Goal: Task Accomplishment & Management: Manage account settings

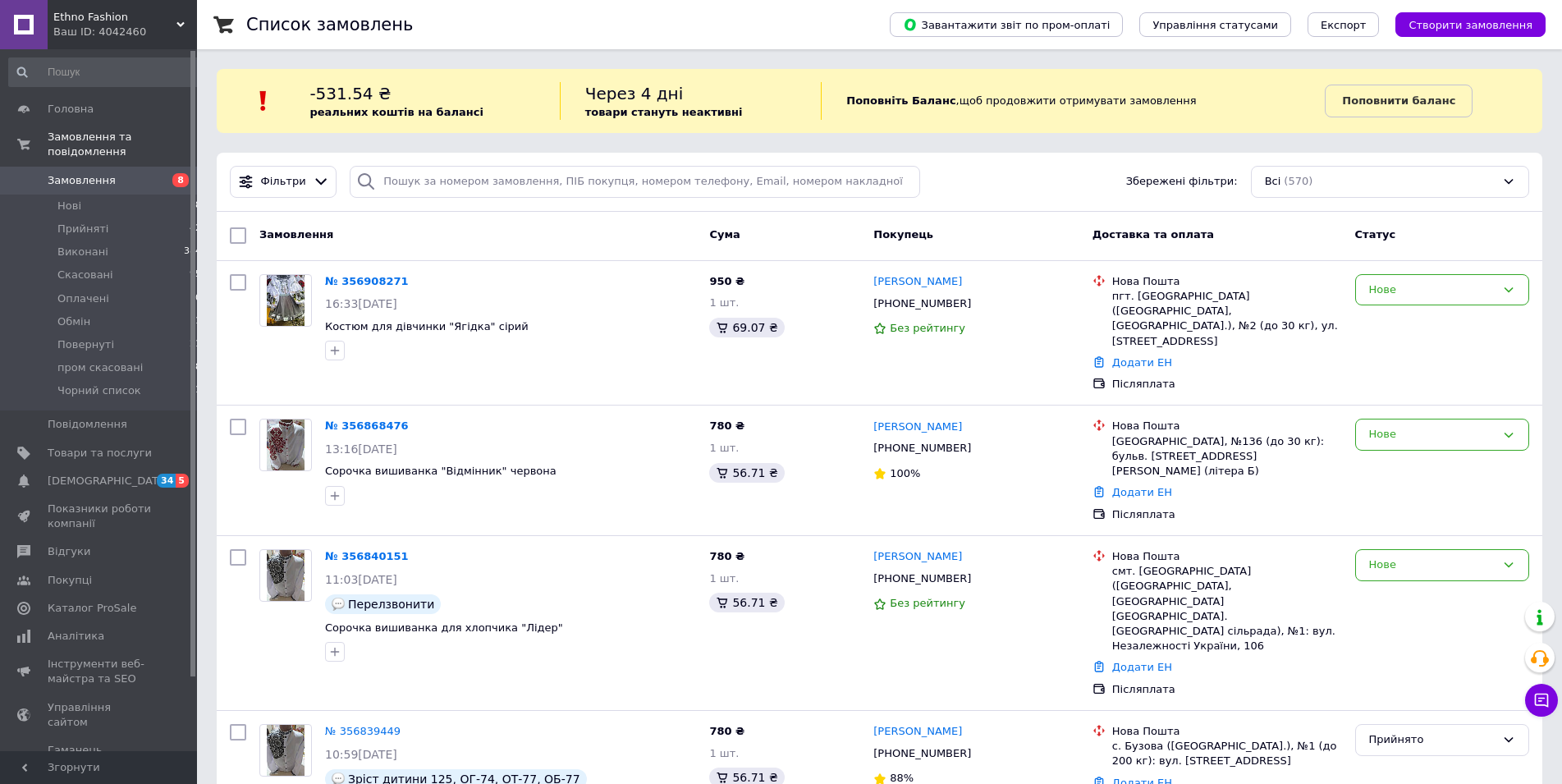
drag, startPoint x: 0, startPoint y: 0, endPoint x: 129, endPoint y: 159, distance: 204.7
click at [129, 173] on span "Замовлення" at bounding box center [100, 181] width 105 height 15
click at [427, 185] on input "search" at bounding box center [634, 182] width 570 height 32
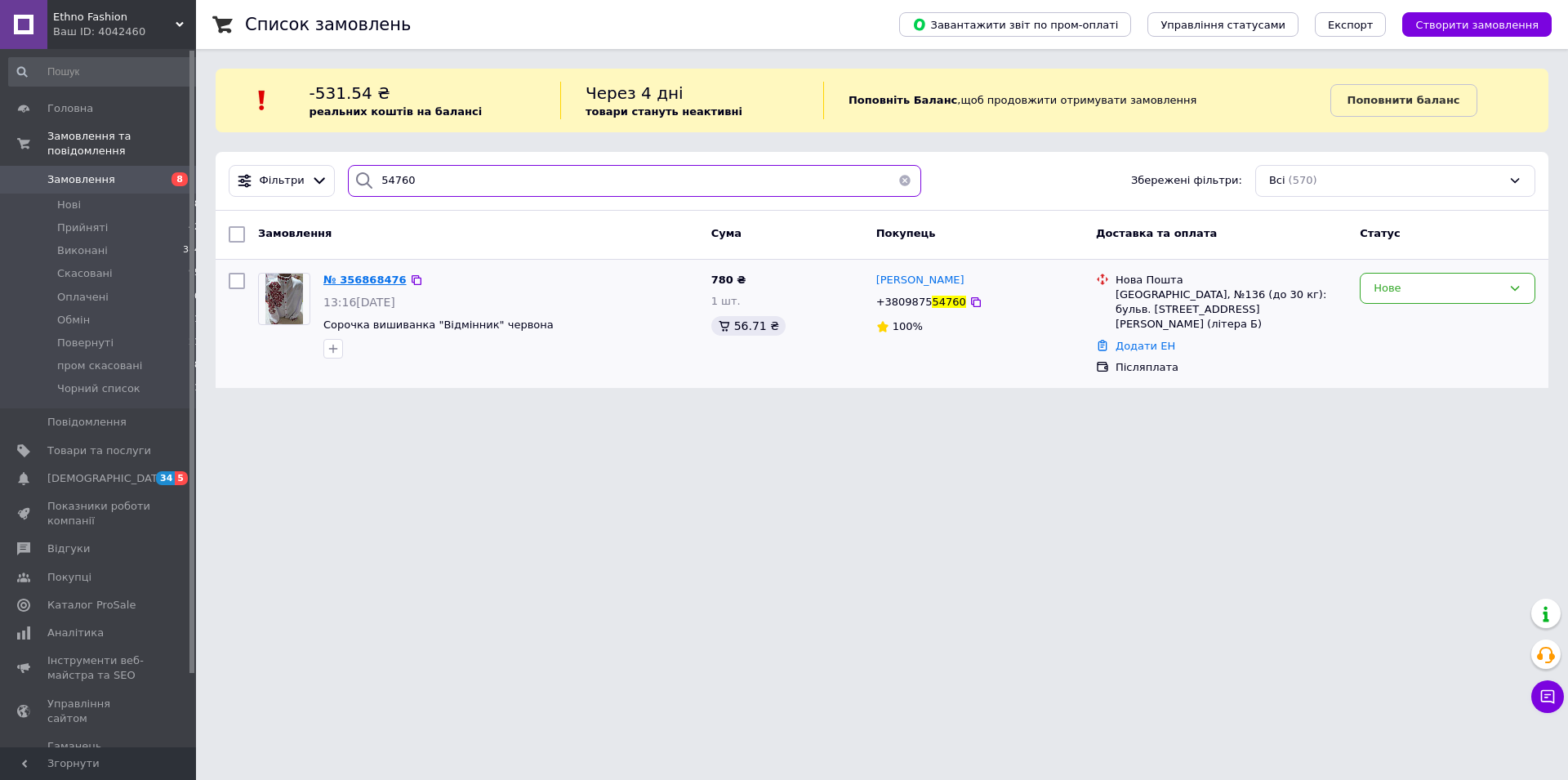
type input "54760"
click at [354, 282] on span "№ 356868476" at bounding box center [365, 279] width 83 height 12
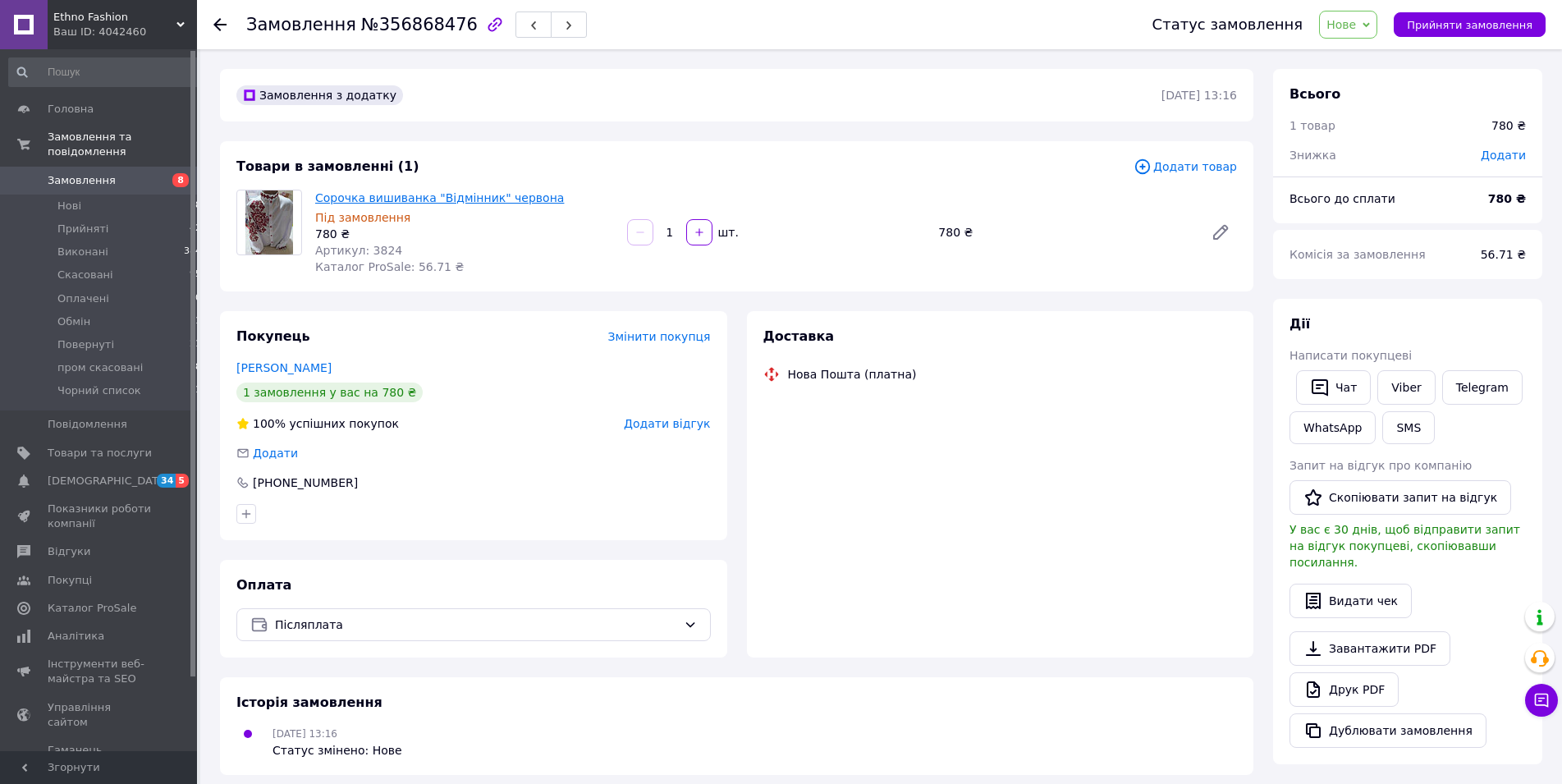
click at [428, 197] on link "Сорочка вишиванка "Відмінник" червона" at bounding box center [439, 198] width 248 height 13
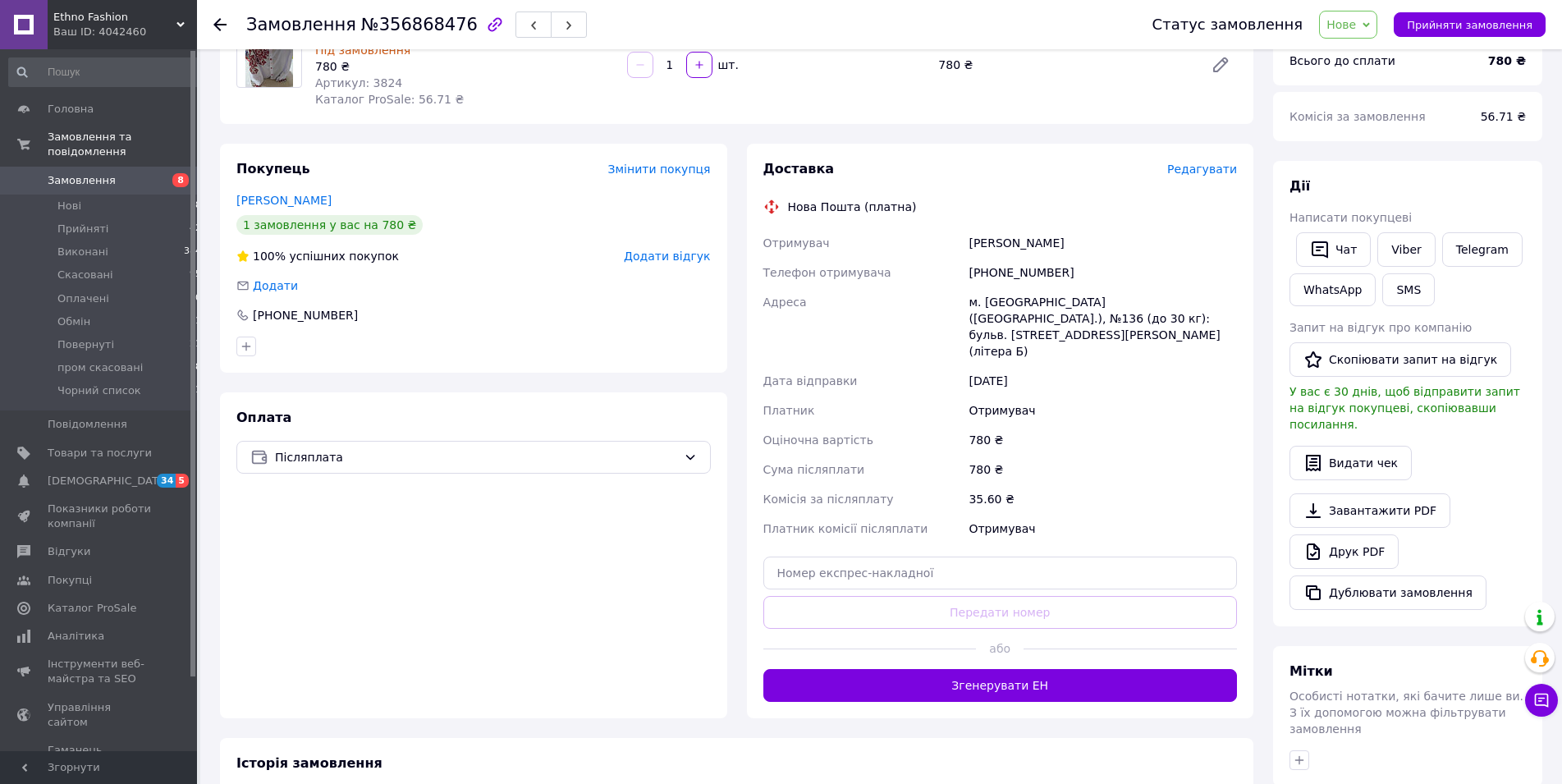
scroll to position [394, 0]
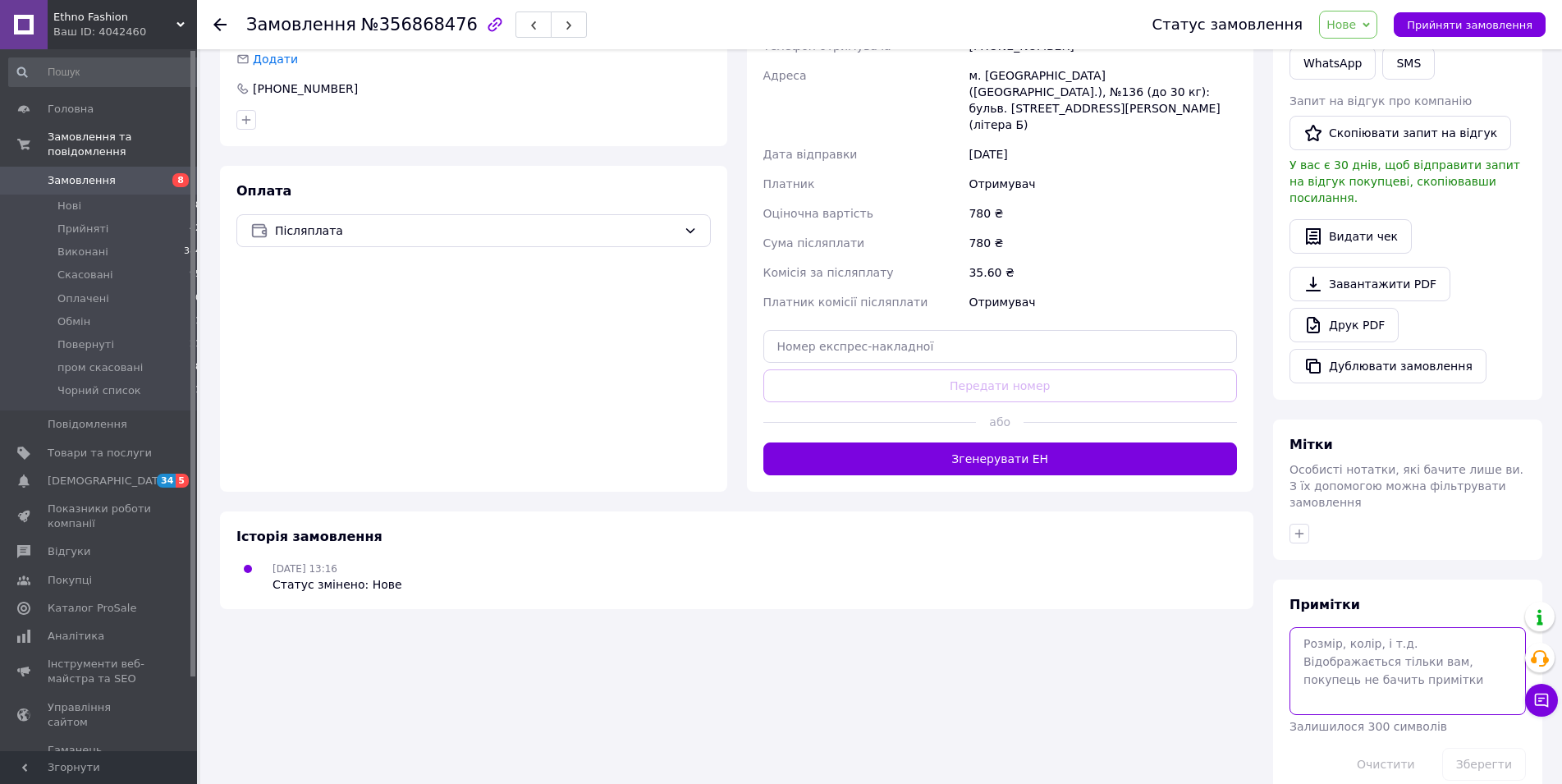
click at [1357, 653] on textarea at bounding box center [1408, 670] width 236 height 87
type textarea "152 850 грн"
click at [1475, 748] on button "Зберегти" at bounding box center [1484, 764] width 84 height 32
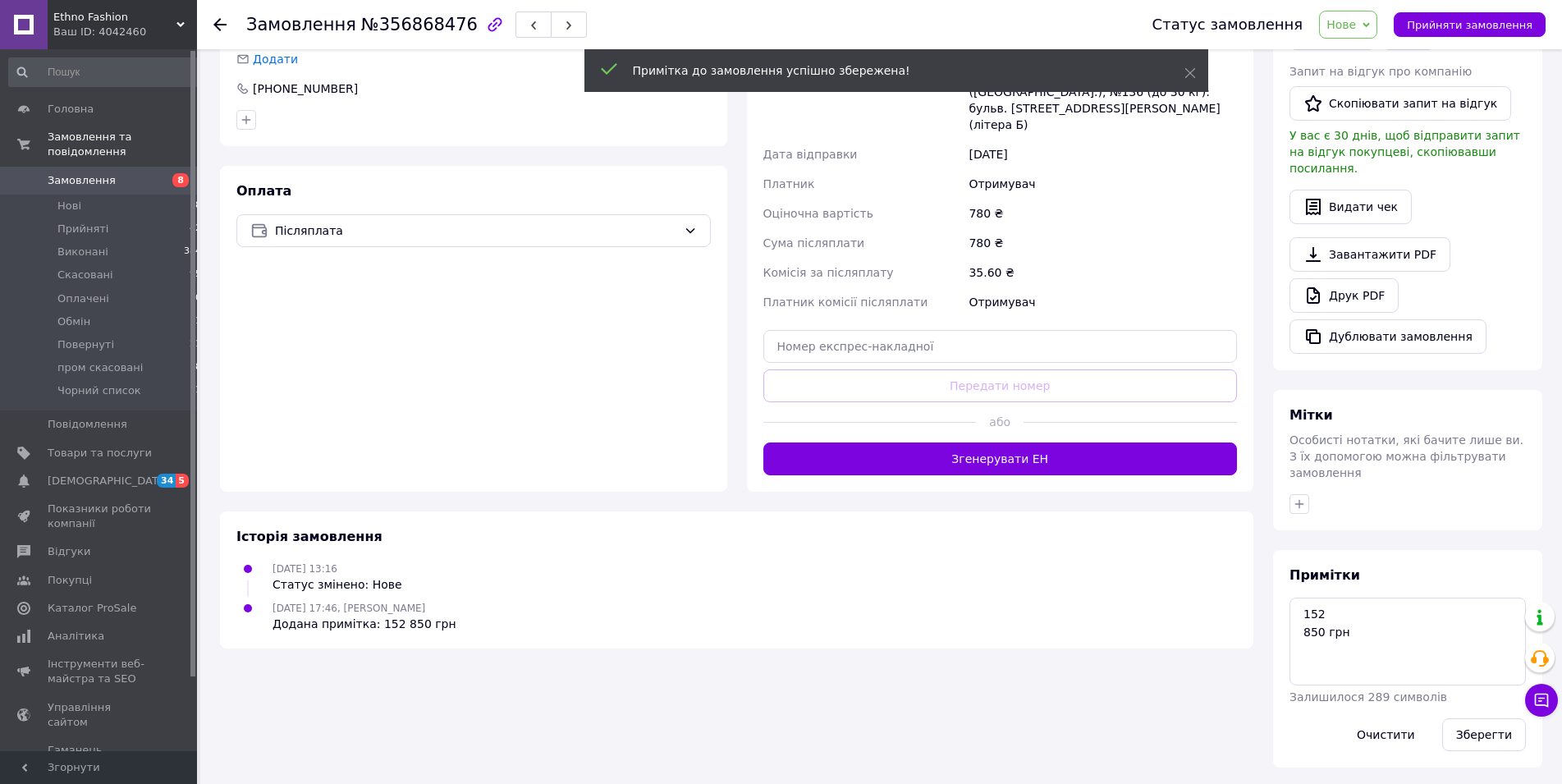
scroll to position [364, 0]
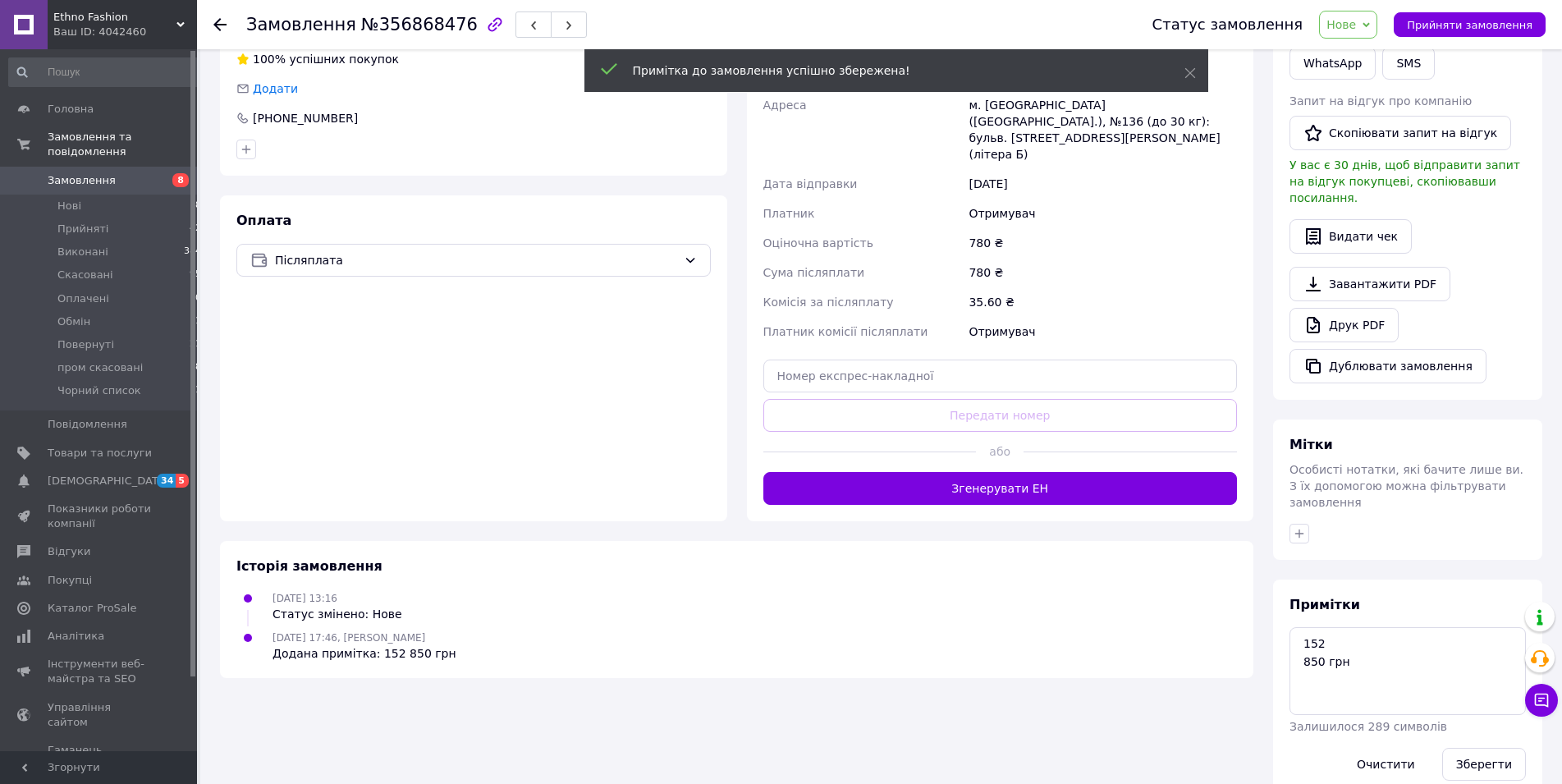
click at [53, 173] on span "Замовлення" at bounding box center [82, 181] width 69 height 15
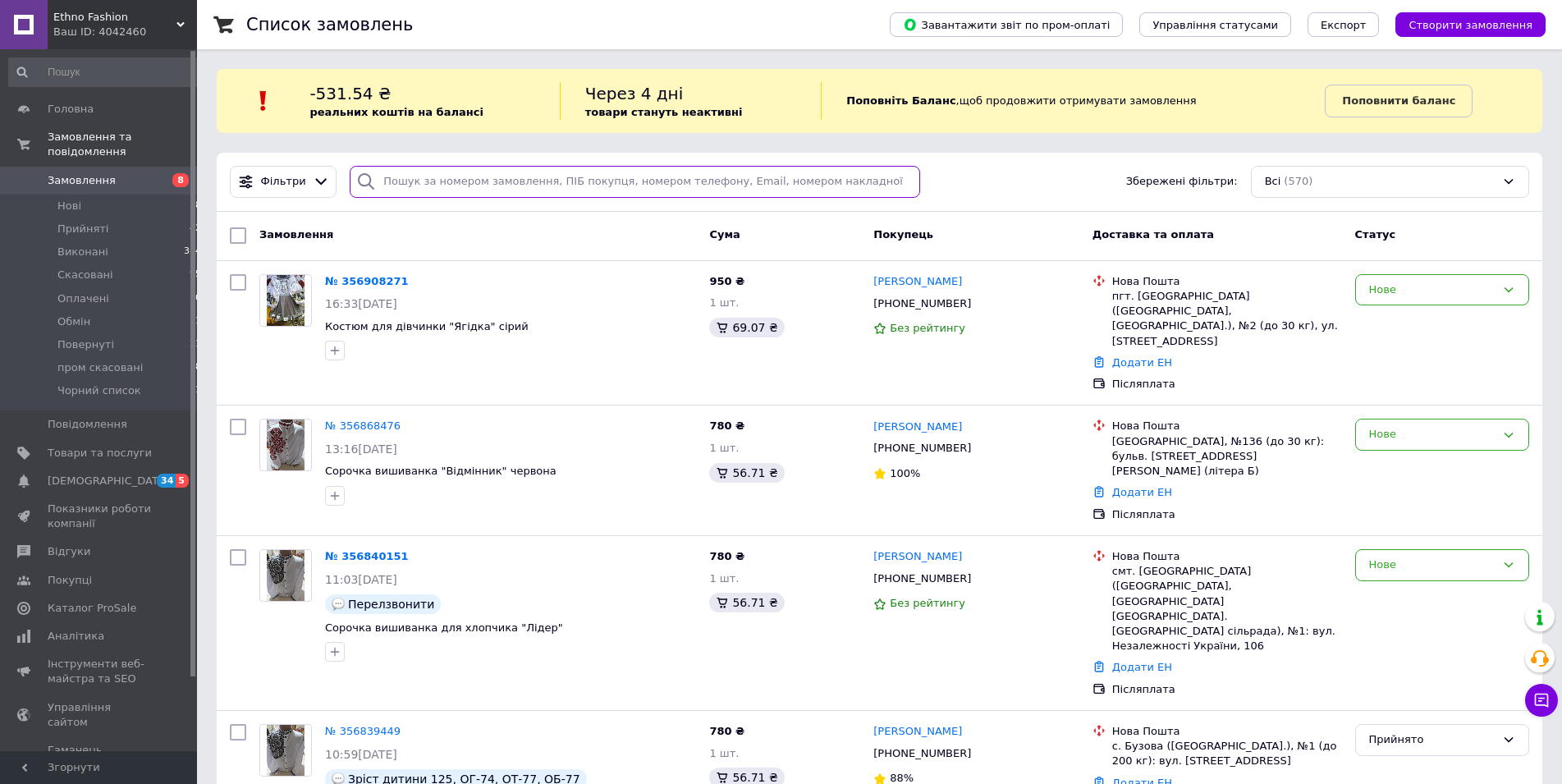
click at [445, 182] on input "search" at bounding box center [634, 182] width 570 height 32
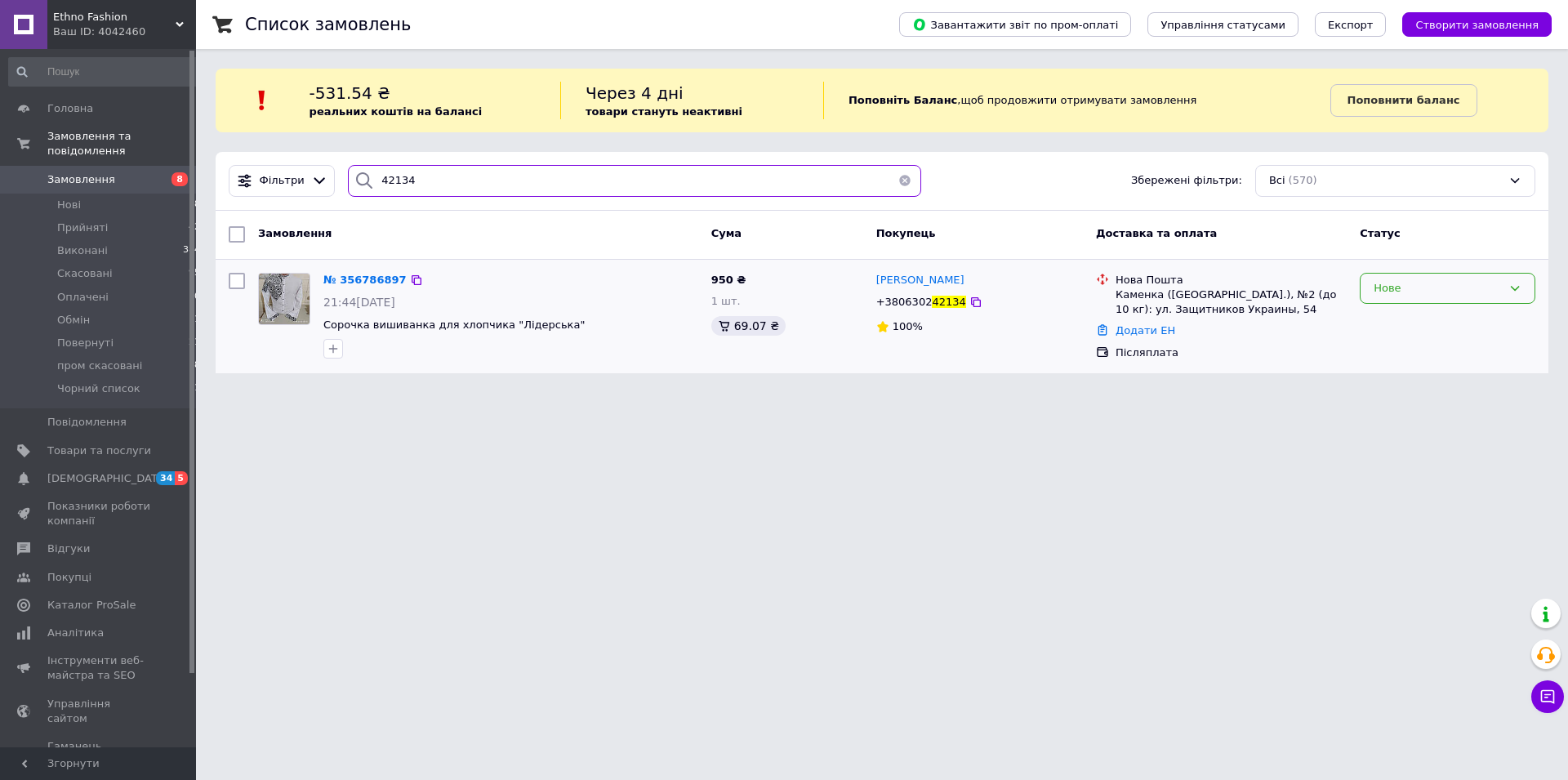
type input "42134"
click at [1402, 288] on div "Нове" at bounding box center [1437, 289] width 128 height 17
drag, startPoint x: 1392, startPoint y: 311, endPoint x: 1285, endPoint y: 333, distance: 109.2
click at [1391, 313] on li "Прийнято" at bounding box center [1448, 322] width 174 height 30
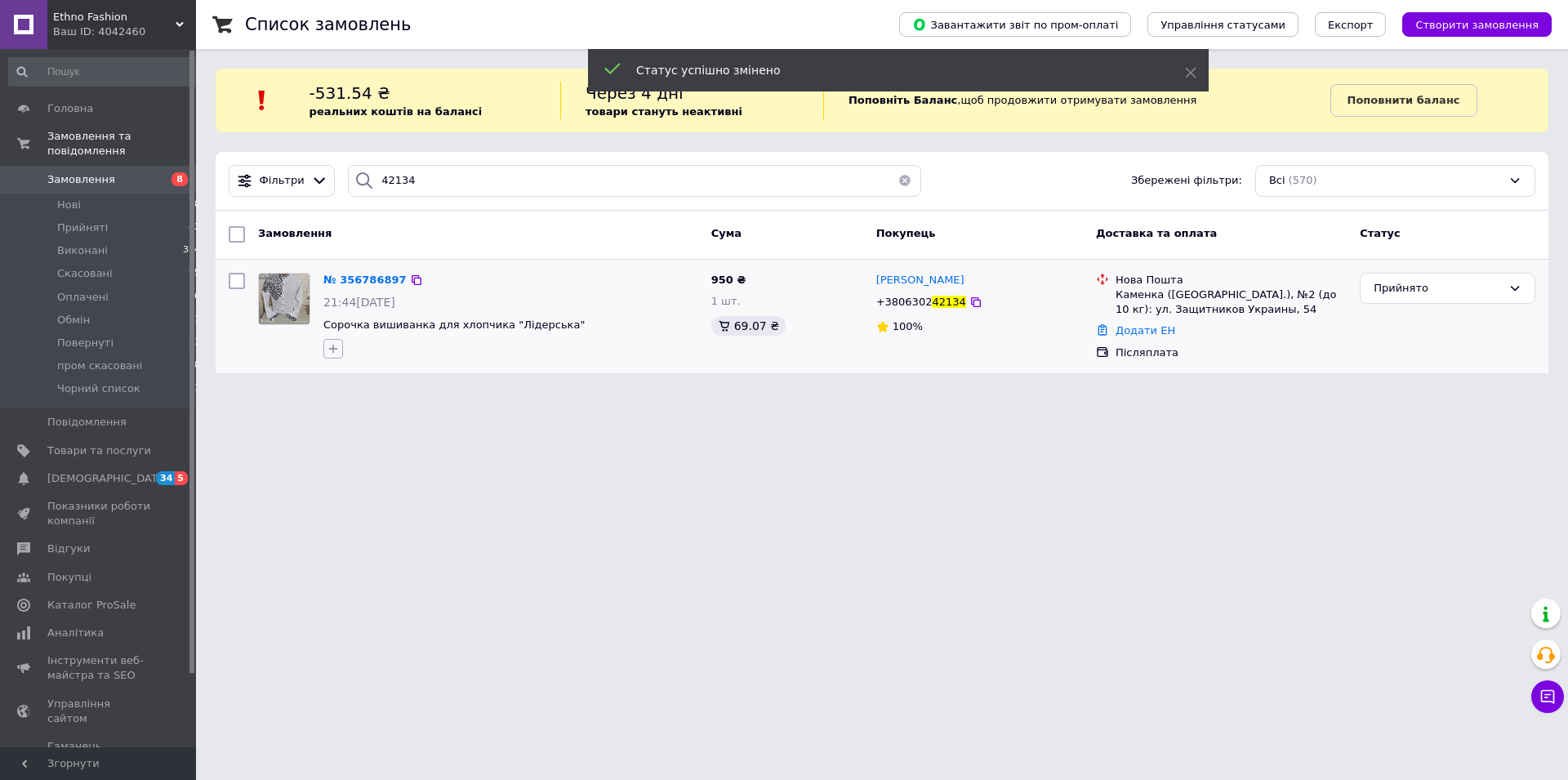
click at [337, 347] on icon "button" at bounding box center [333, 348] width 13 height 13
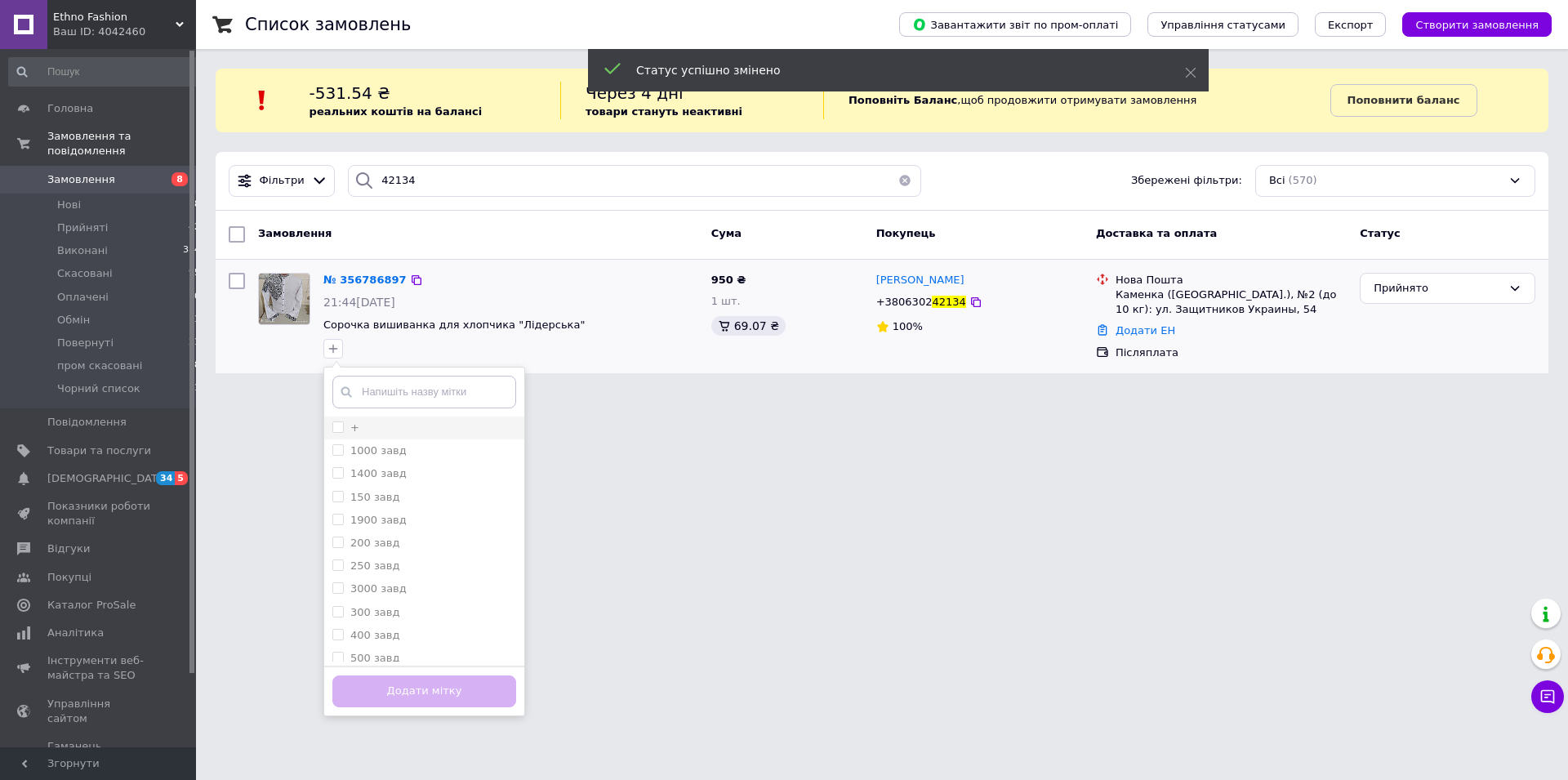
click at [333, 424] on input "+" at bounding box center [337, 426] width 10 height 10
checkbox input "true"
click at [377, 691] on button "Додати мітку" at bounding box center [424, 691] width 184 height 32
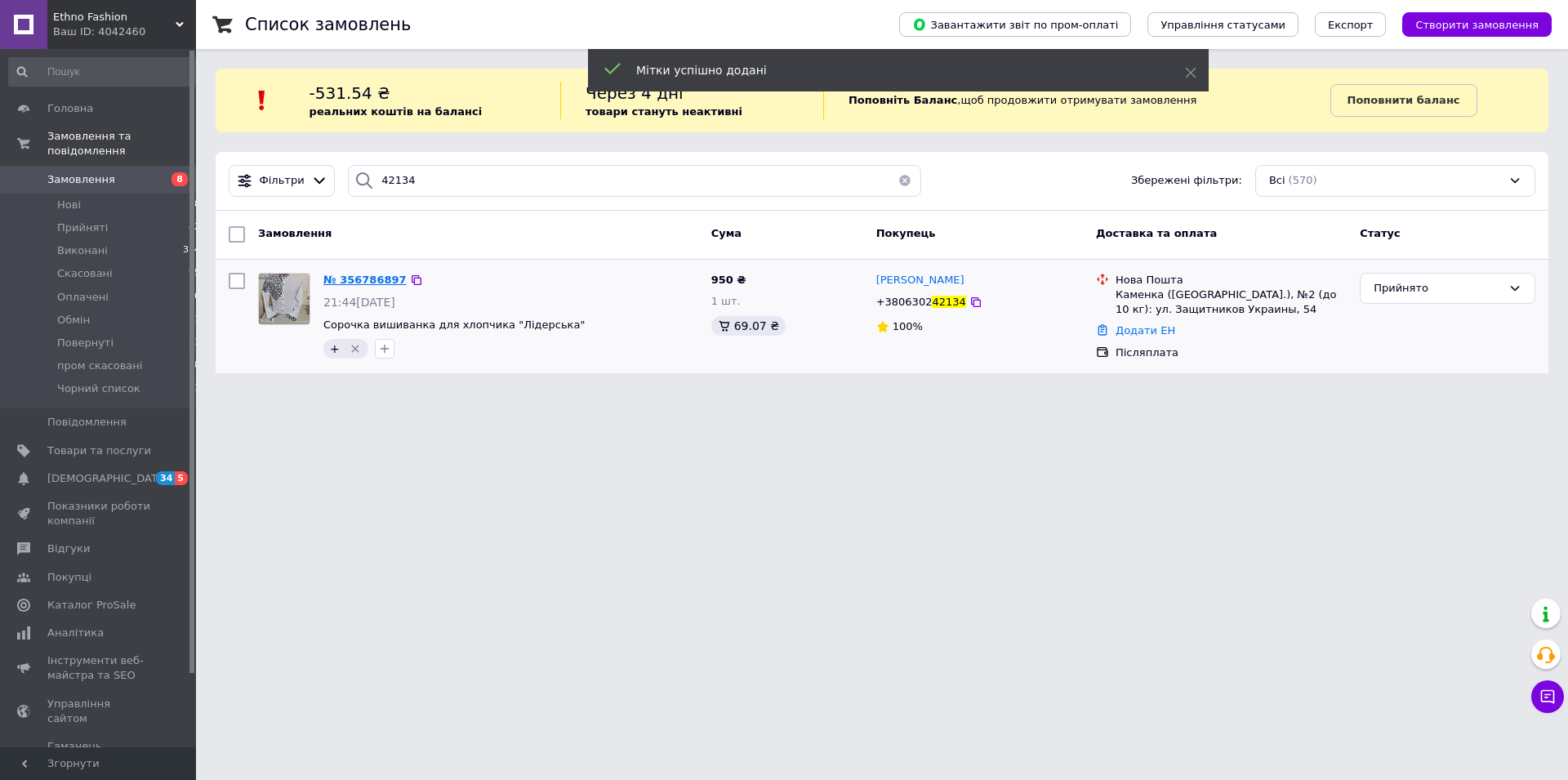
click at [341, 279] on span "№ 356786897" at bounding box center [365, 279] width 83 height 12
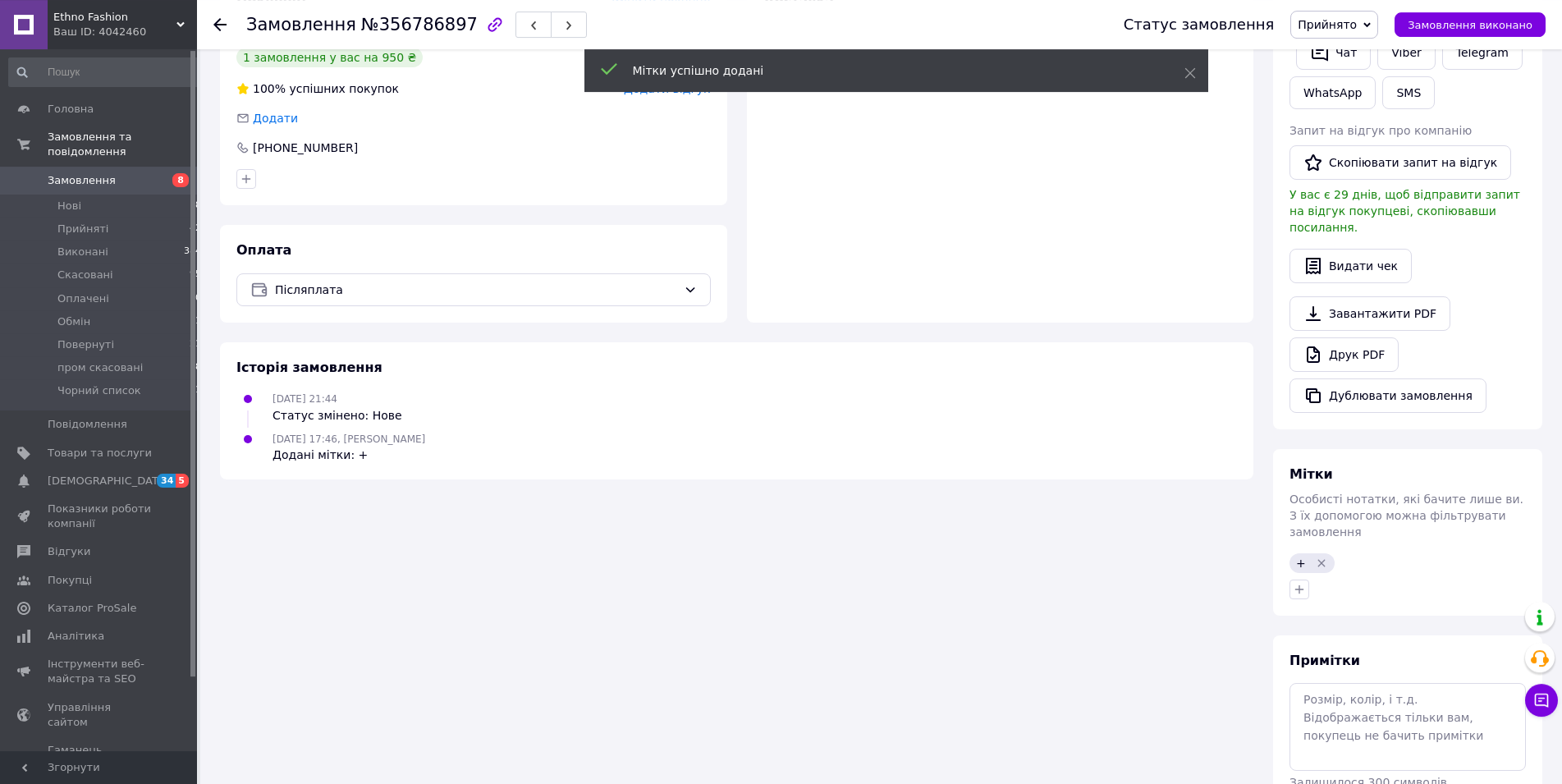
scroll to position [391, 0]
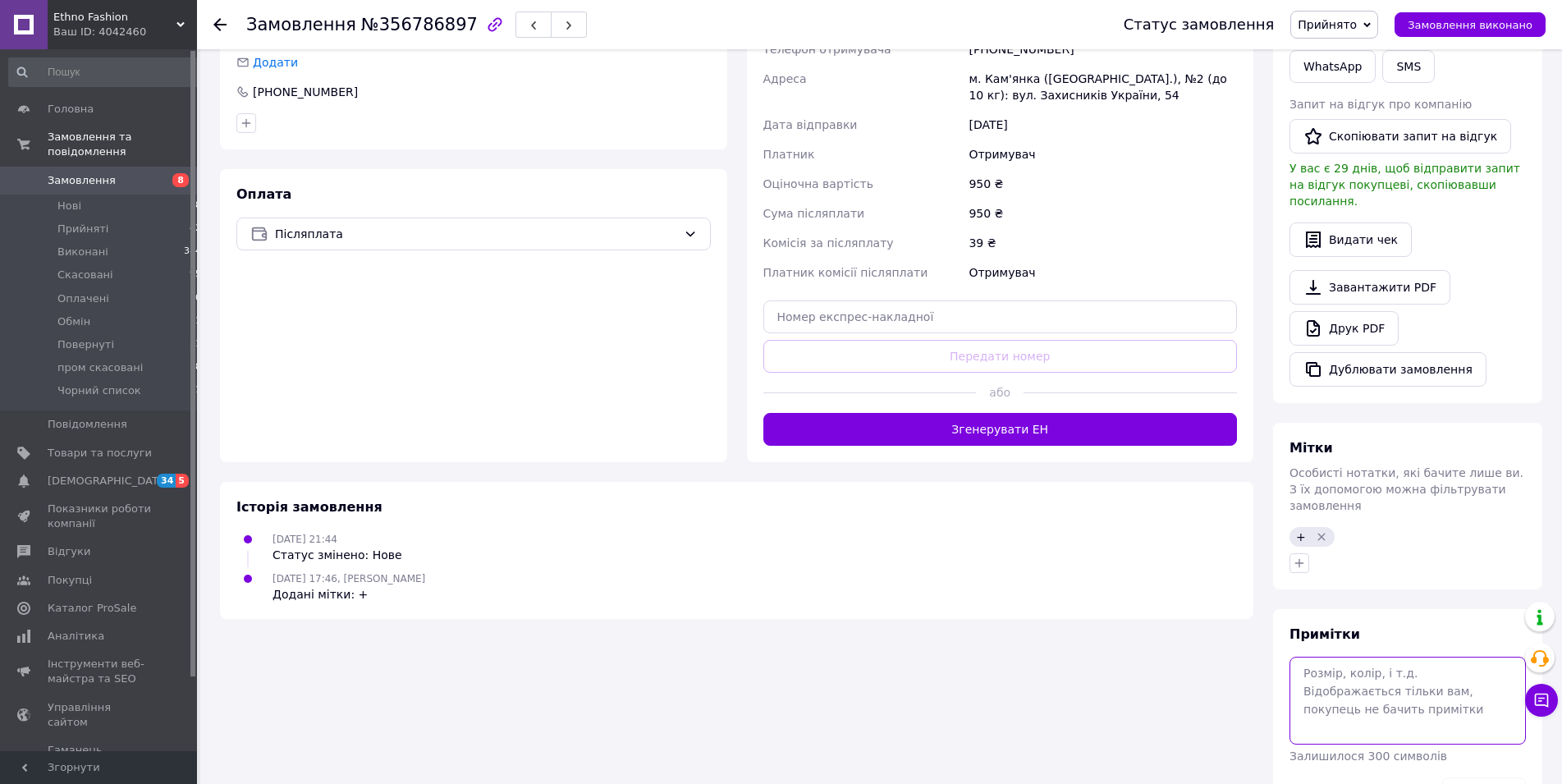
click at [1357, 659] on textarea at bounding box center [1408, 699] width 236 height 87
type textarea "зріст 160 худий+"
click at [1478, 777] on button "Зберегти" at bounding box center [1484, 794] width 84 height 32
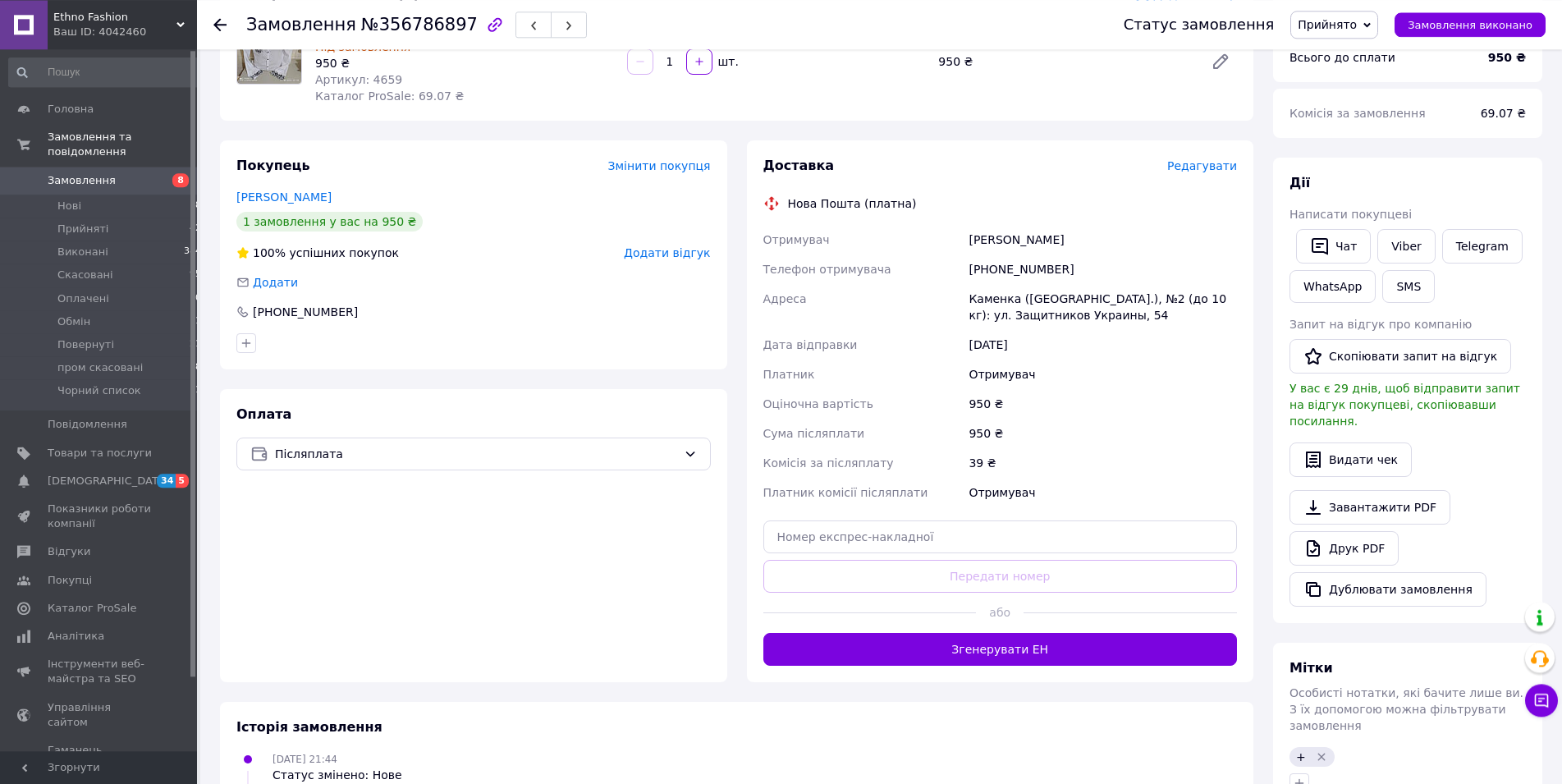
scroll to position [253, 0]
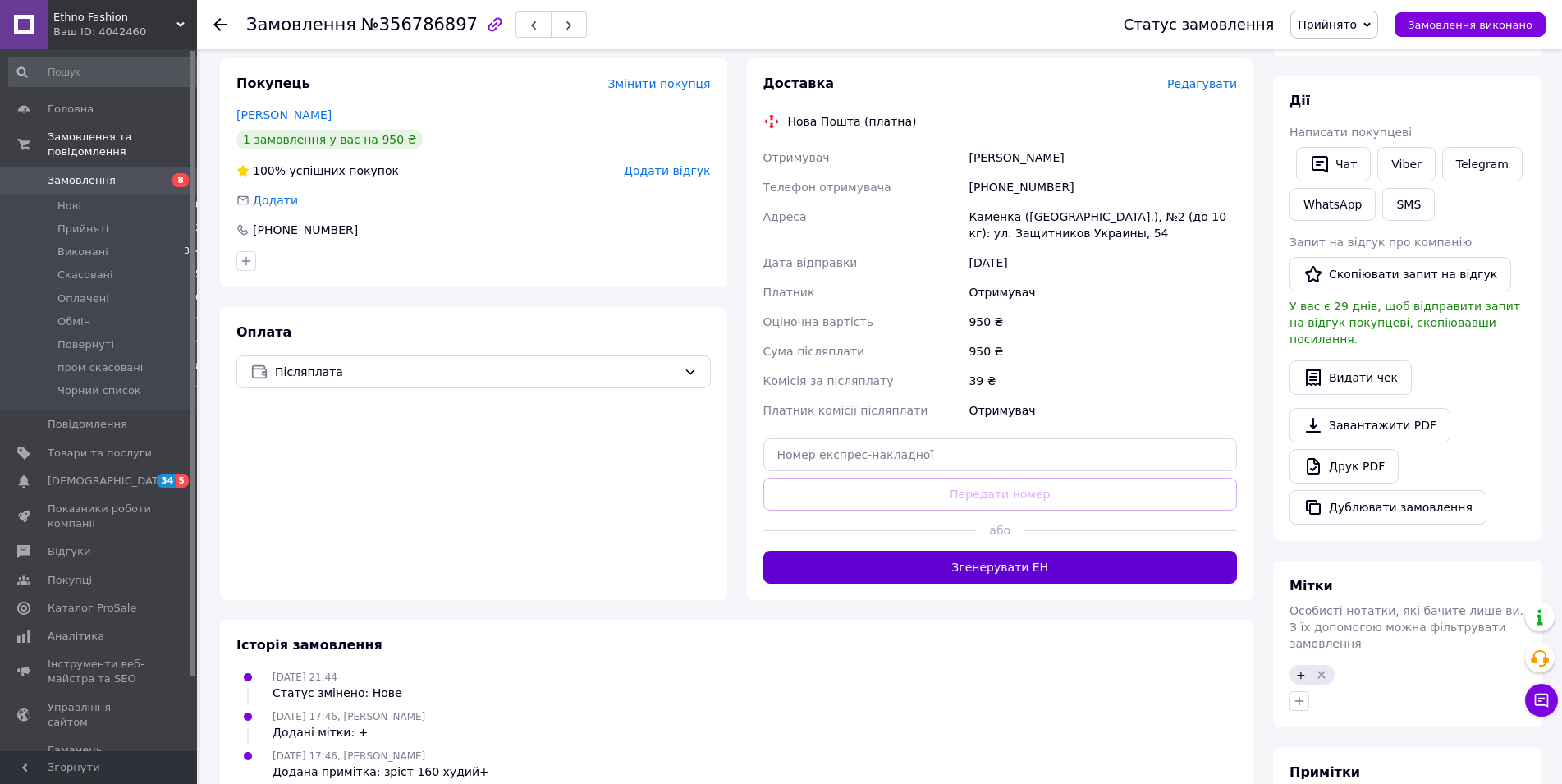
click at [931, 573] on button "Згенерувати ЕН" at bounding box center [1000, 567] width 474 height 32
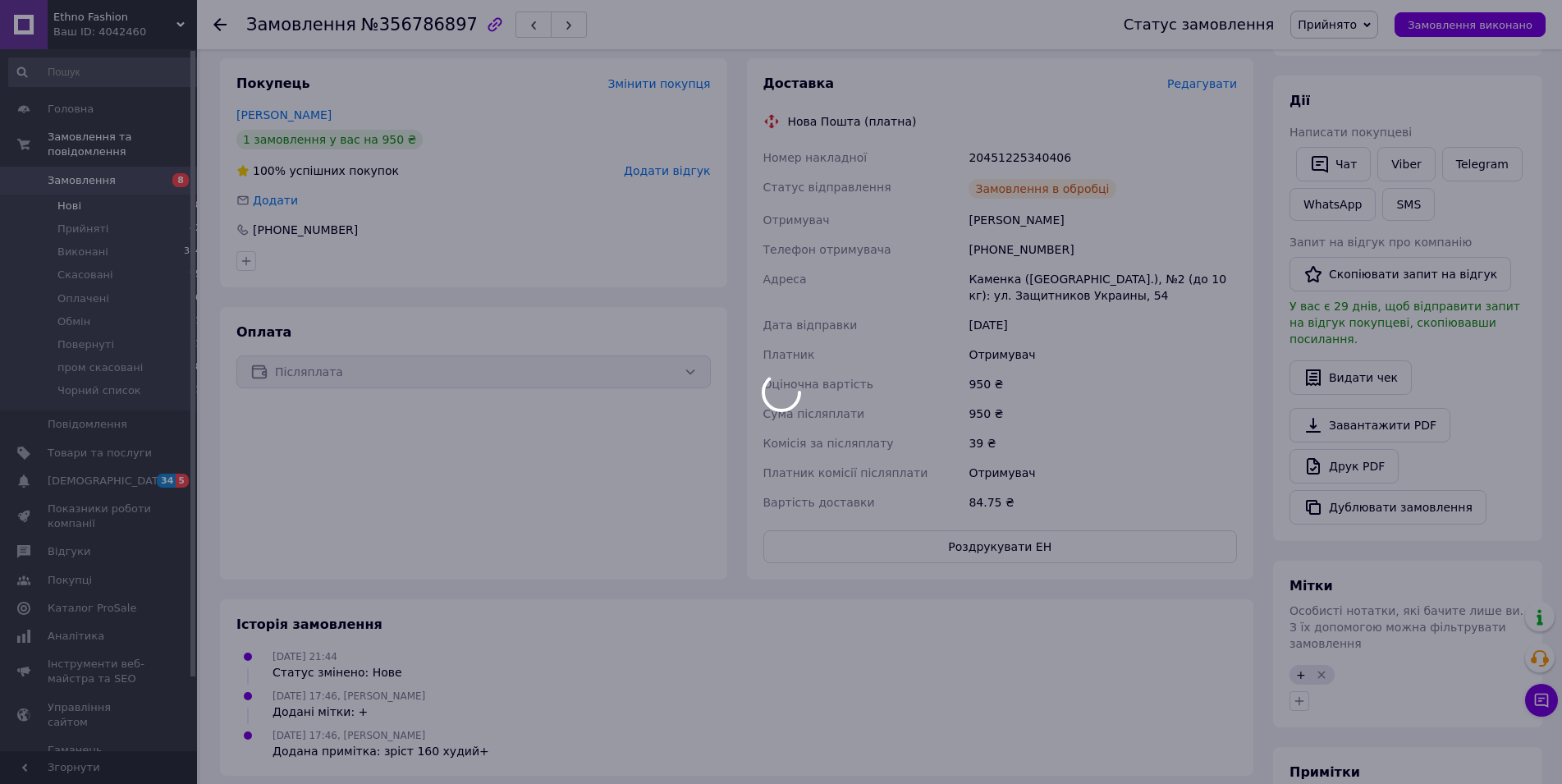
click at [84, 195] on li "Нові 8" at bounding box center [106, 206] width 211 height 23
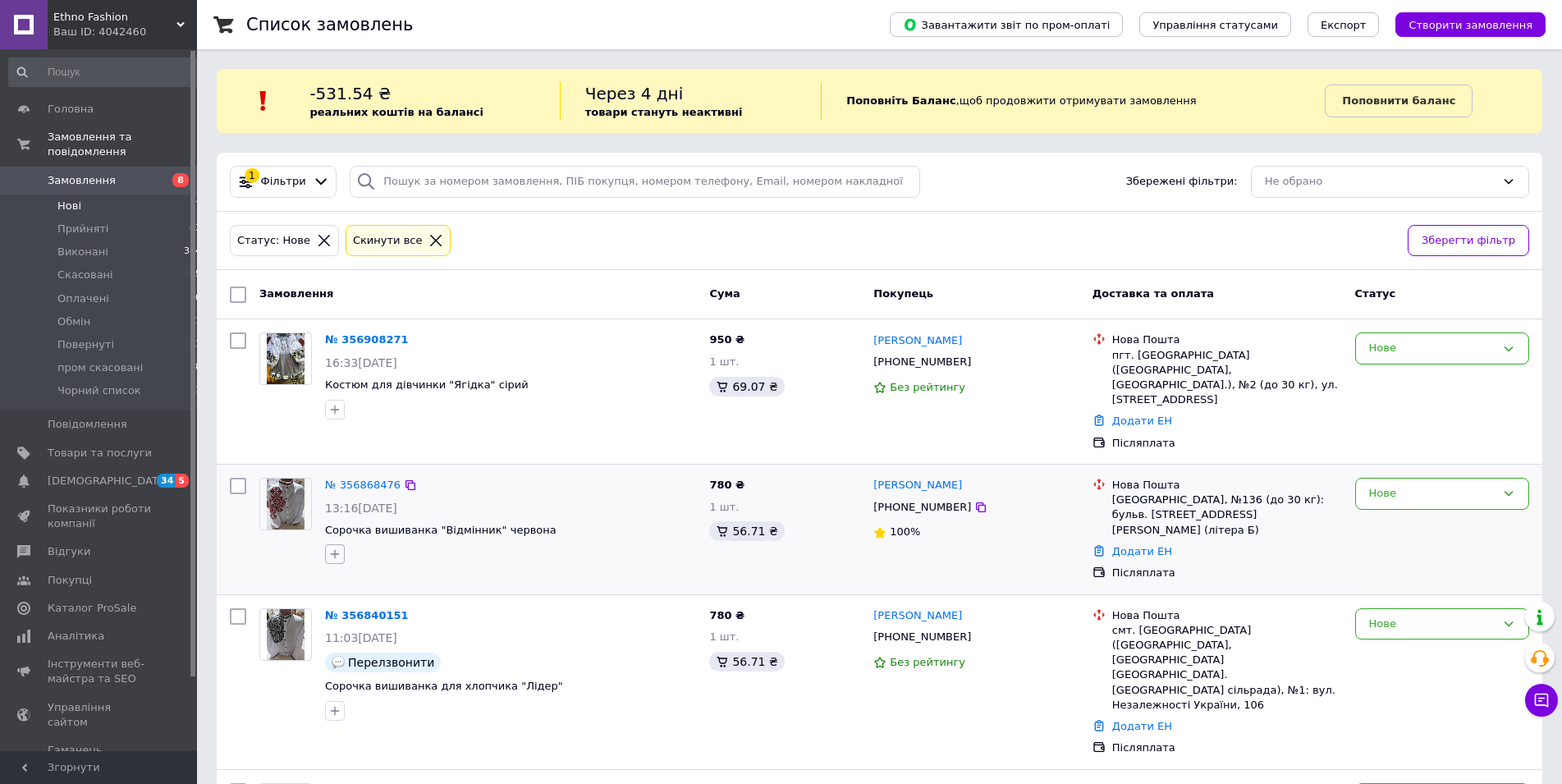
click at [331, 547] on icon "button" at bounding box center [335, 554] width 13 height 13
click at [337, 627] on input "+" at bounding box center [339, 632] width 10 height 10
checkbox input "true"
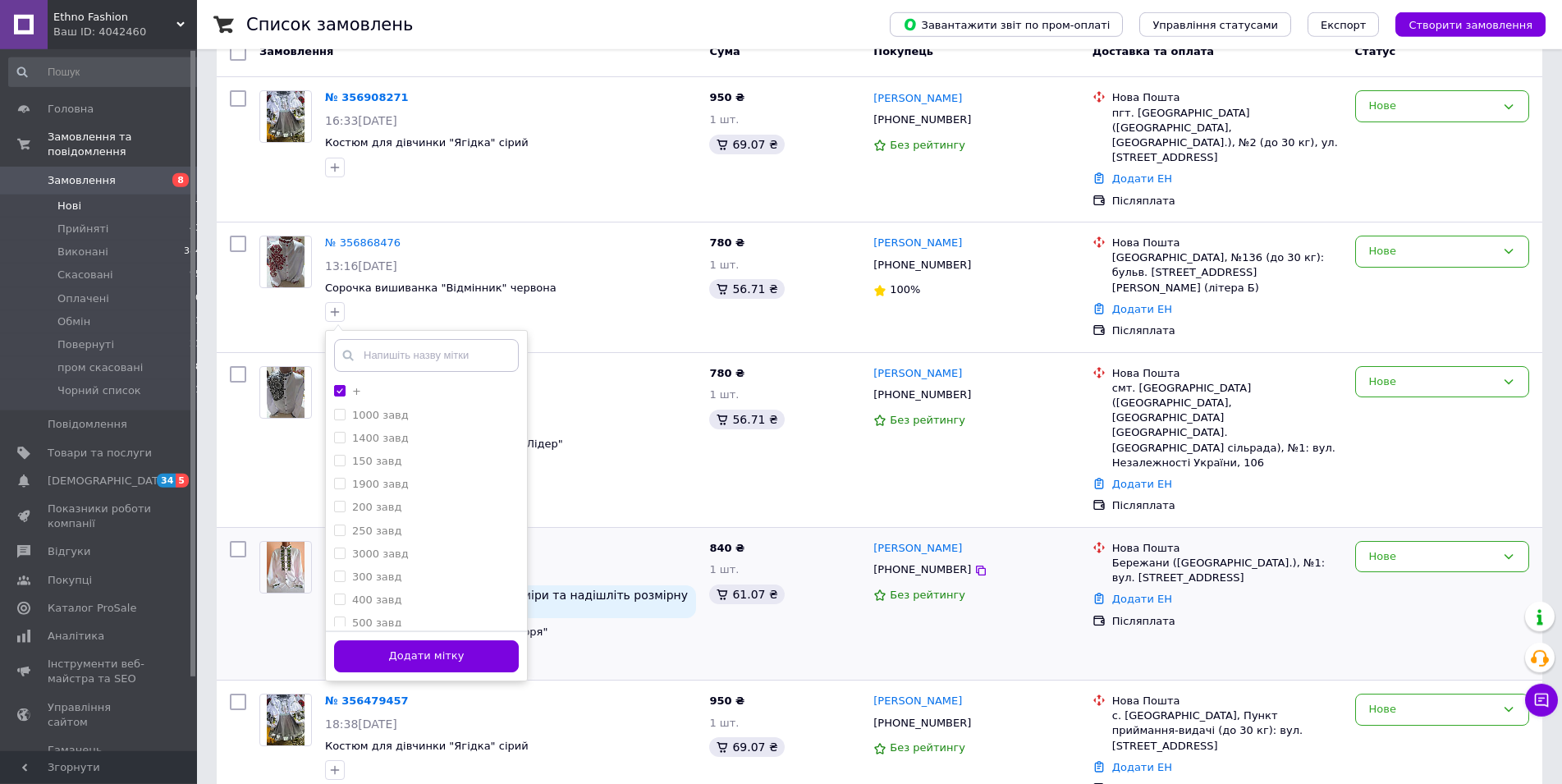
scroll to position [251, 0]
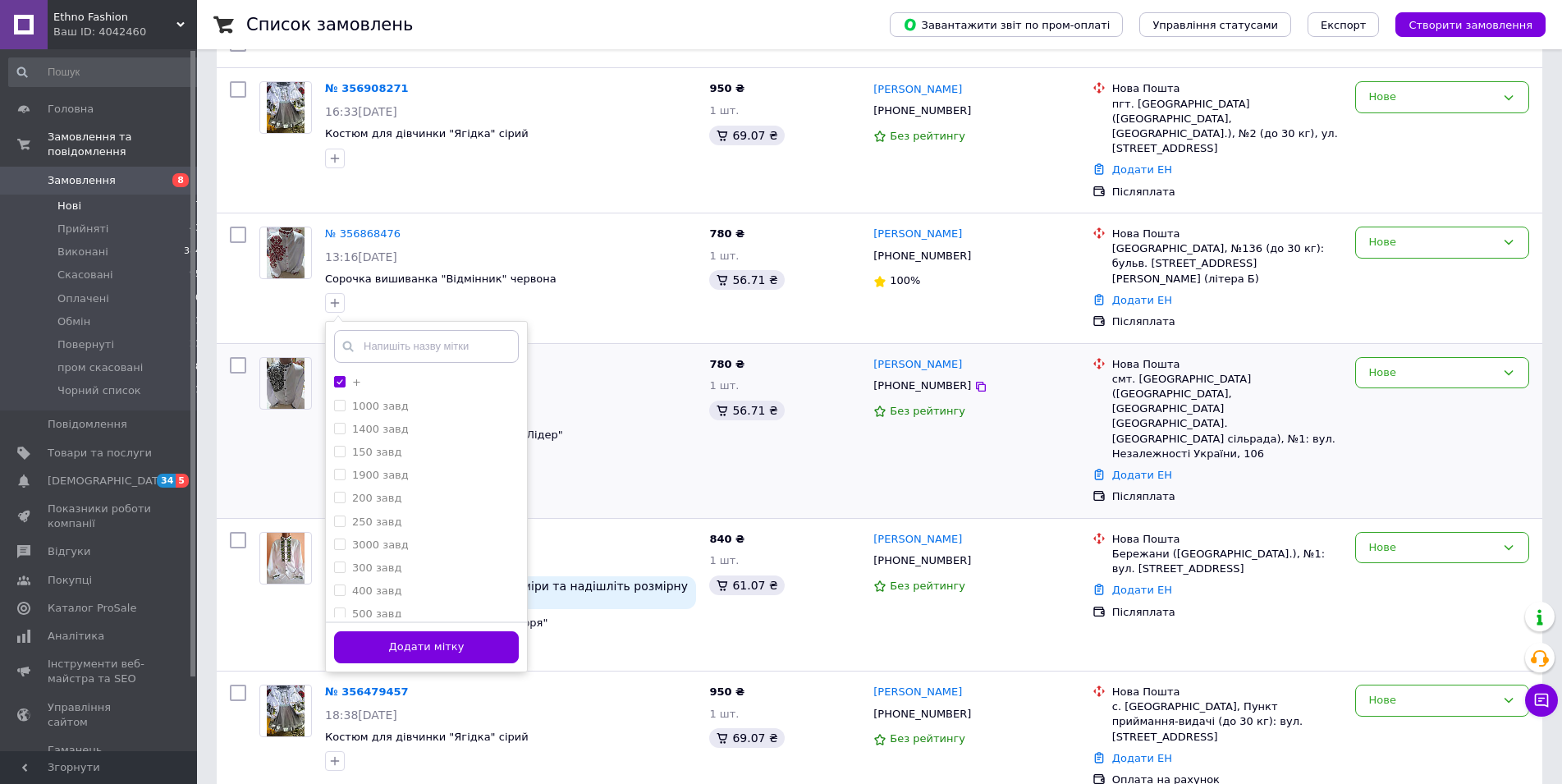
drag, startPoint x: 434, startPoint y: 636, endPoint x: 1141, endPoint y: 370, distance: 755.4
click at [436, 636] on button "Додати мітку" at bounding box center [426, 647] width 185 height 32
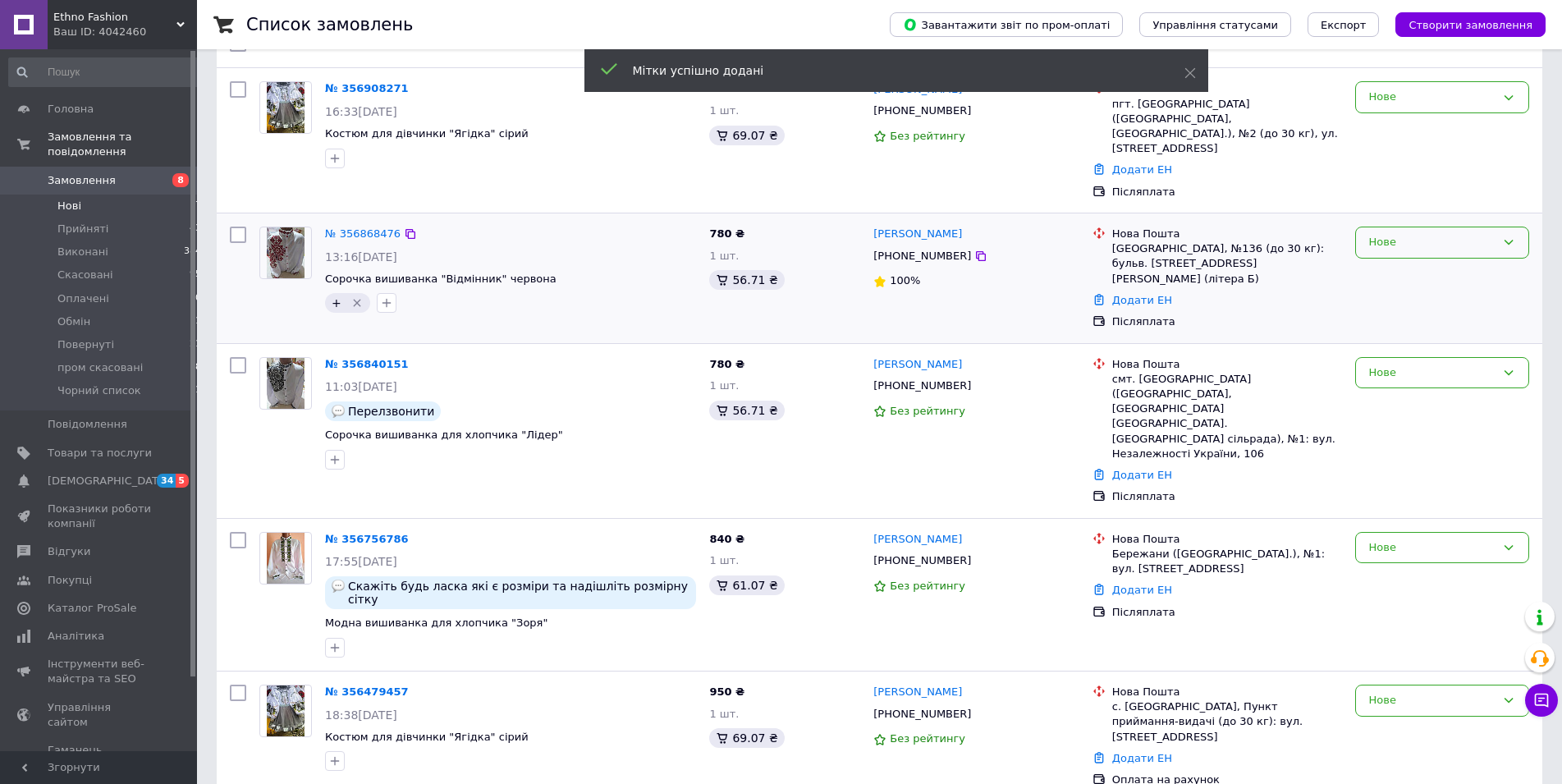
click at [1375, 242] on div "Нове" at bounding box center [1442, 243] width 174 height 32
drag, startPoint x: 1375, startPoint y: 260, endPoint x: 777, endPoint y: 260, distance: 598.0
click at [1374, 262] on li "Прийнято" at bounding box center [1442, 277] width 172 height 30
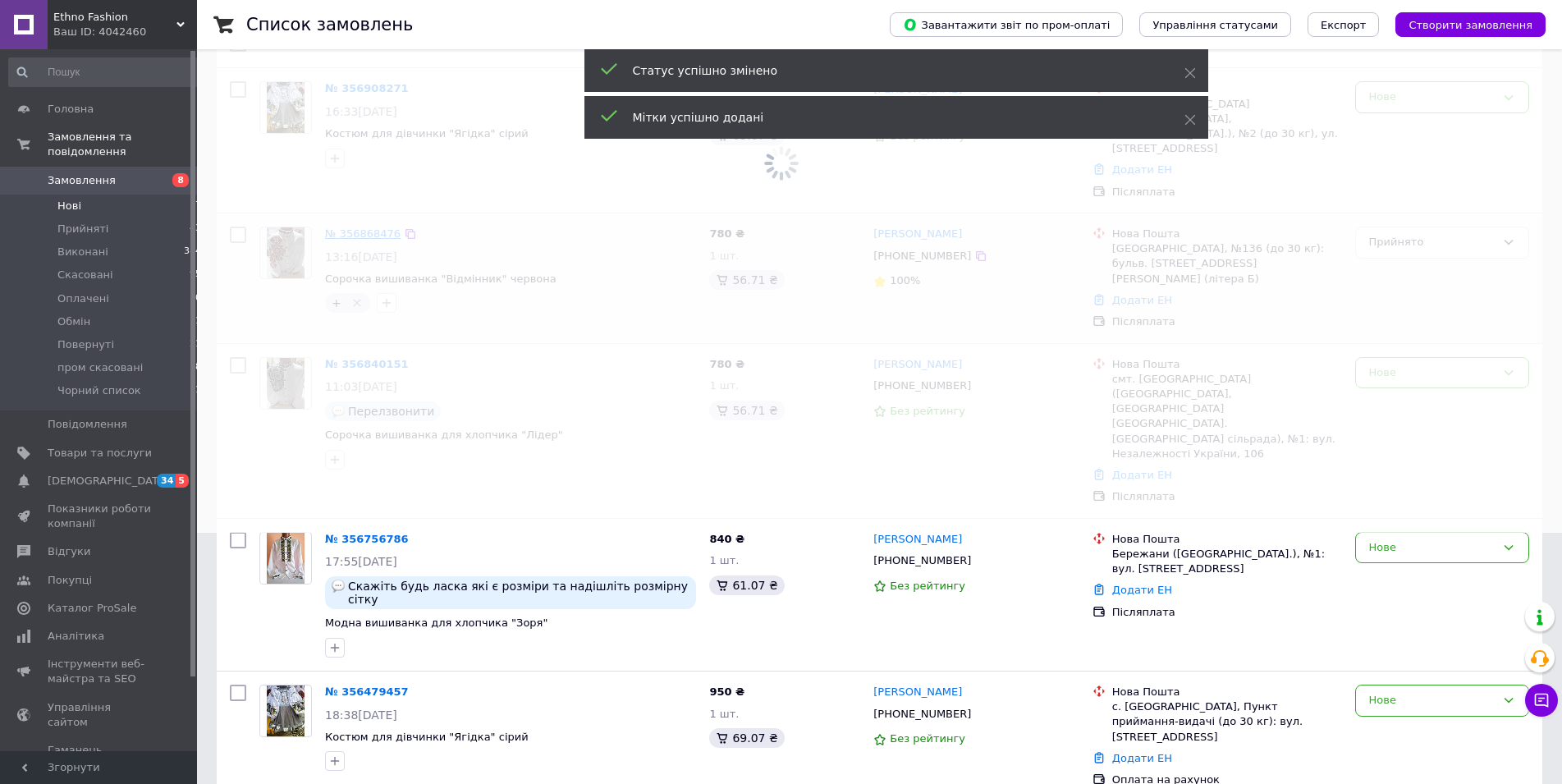
click at [355, 219] on span at bounding box center [781, 141] width 1562 height 784
click at [350, 222] on span at bounding box center [781, 141] width 1562 height 784
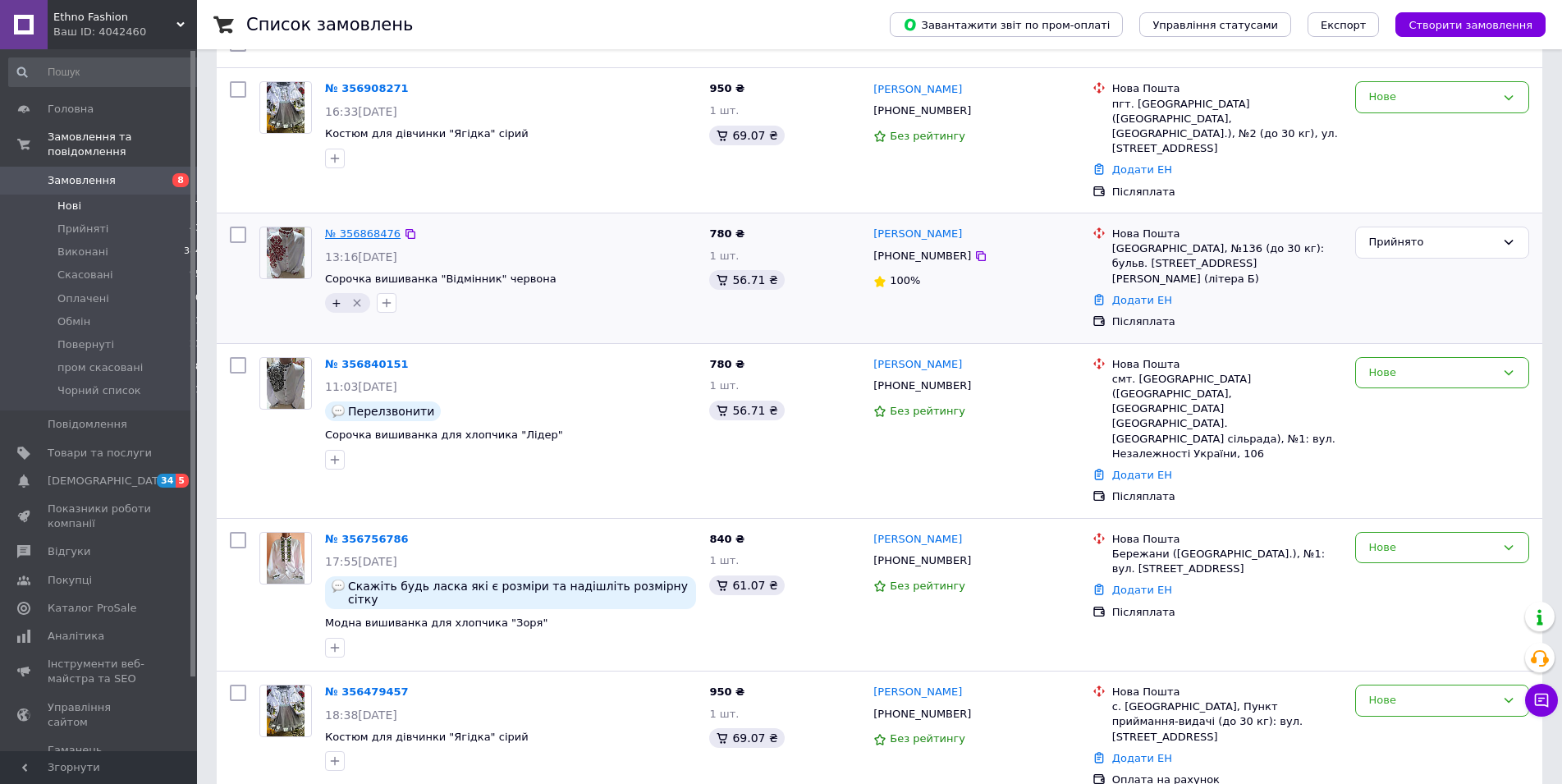
click at [347, 227] on link "№ 356868476" at bounding box center [363, 233] width 75 height 12
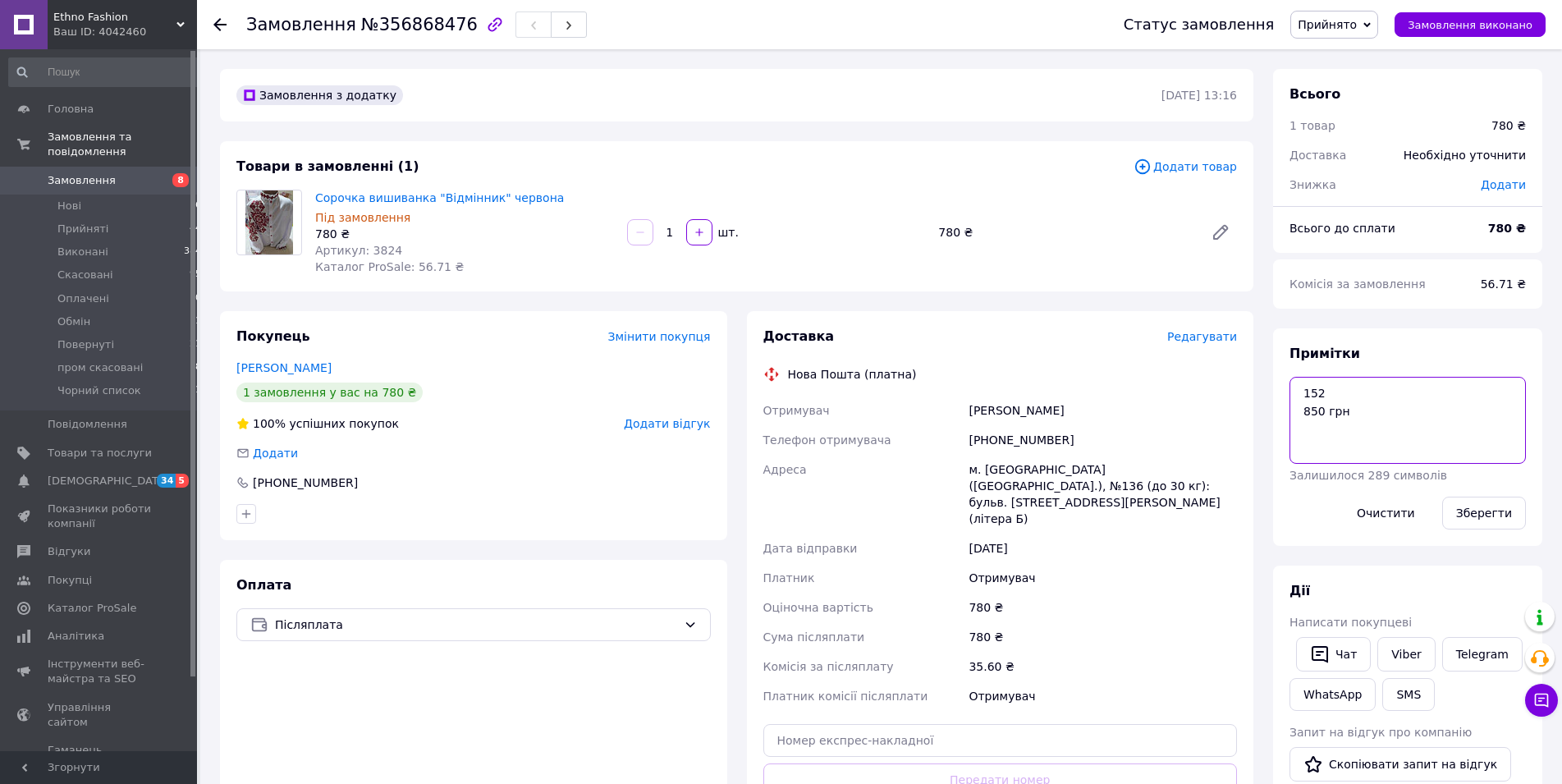
click at [1357, 388] on textarea "152 850 грн" at bounding box center [1408, 420] width 236 height 87
type textarea "152+ 850 грн"
click at [1482, 510] on button "Зберегти" at bounding box center [1484, 513] width 84 height 32
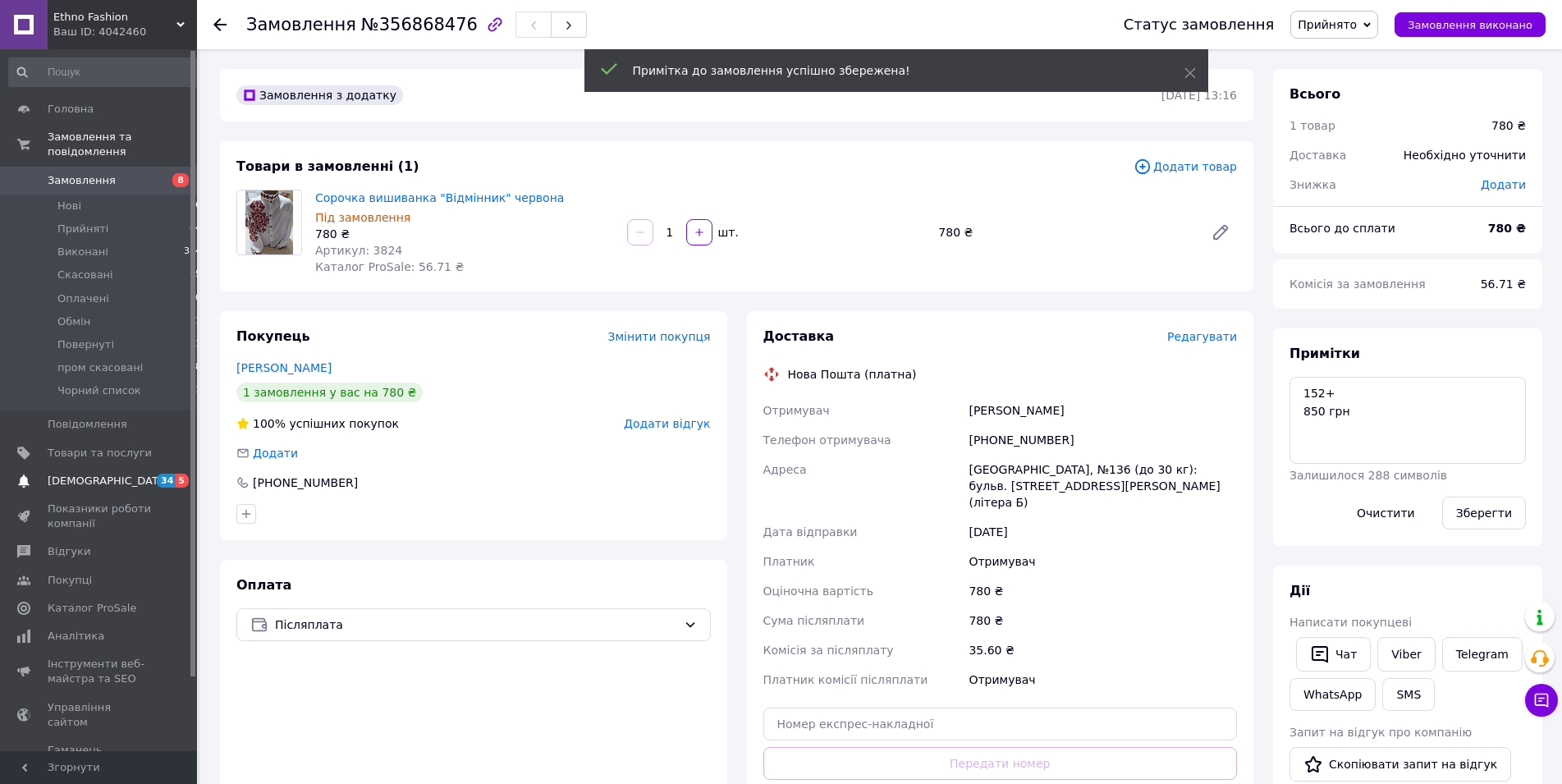
click at [72, 474] on span "[DEMOGRAPHIC_DATA]" at bounding box center [109, 481] width 122 height 15
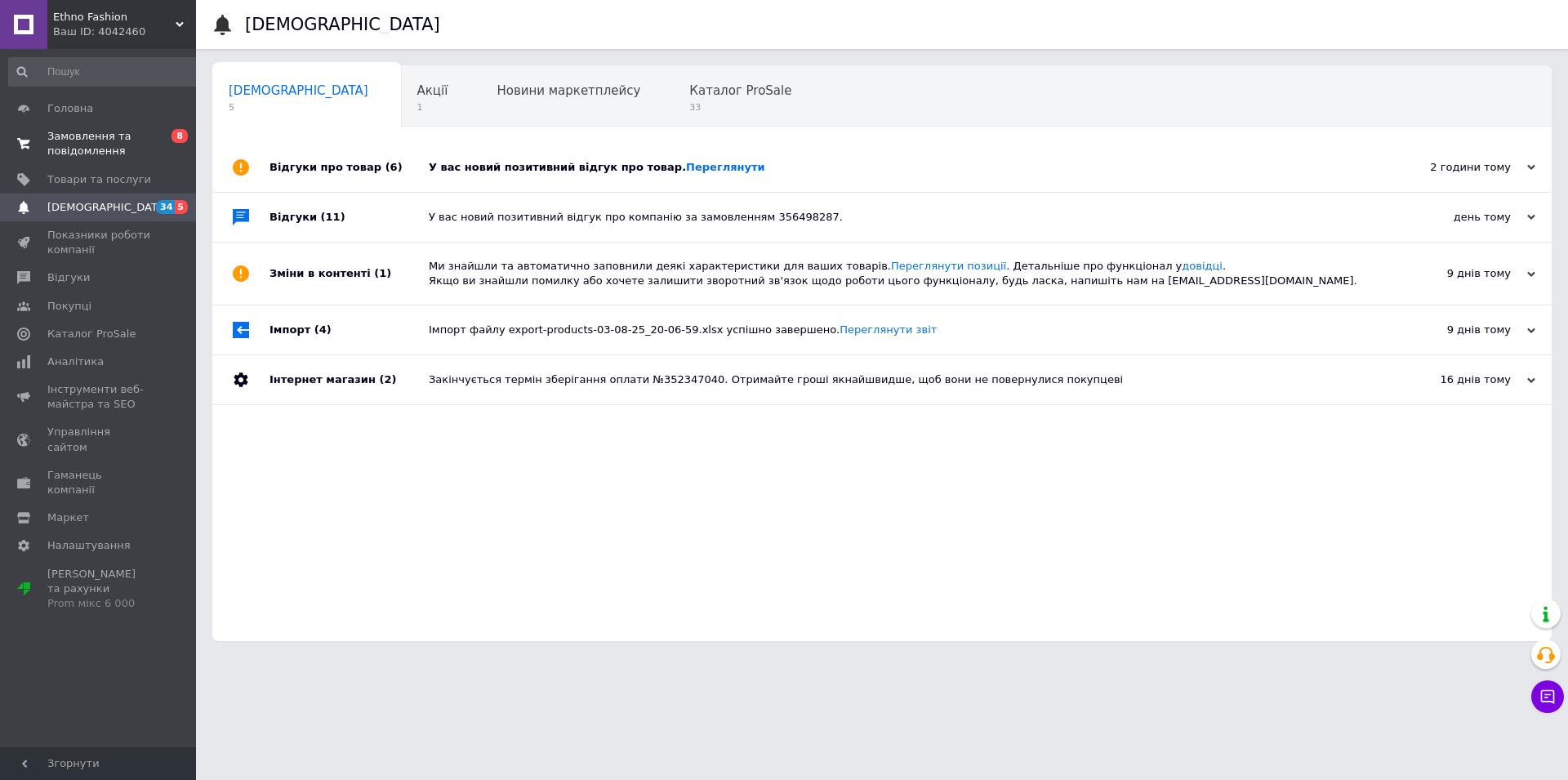
click at [49, 150] on span "Замовлення та повідомлення" at bounding box center [99, 143] width 104 height 29
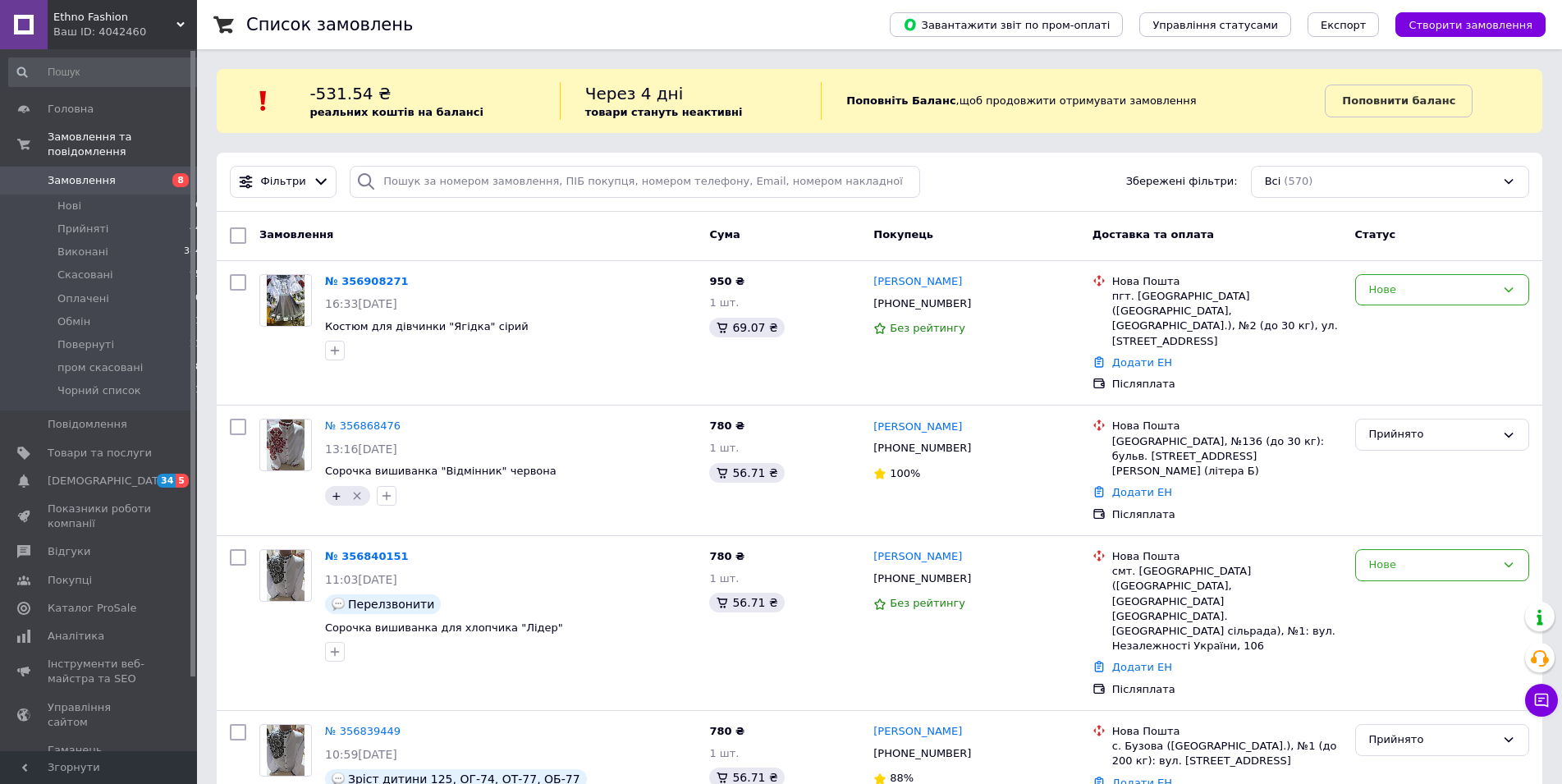
click at [98, 173] on span "Замовлення" at bounding box center [82, 181] width 69 height 15
click at [62, 445] on span "Товари та послуги" at bounding box center [100, 453] width 105 height 15
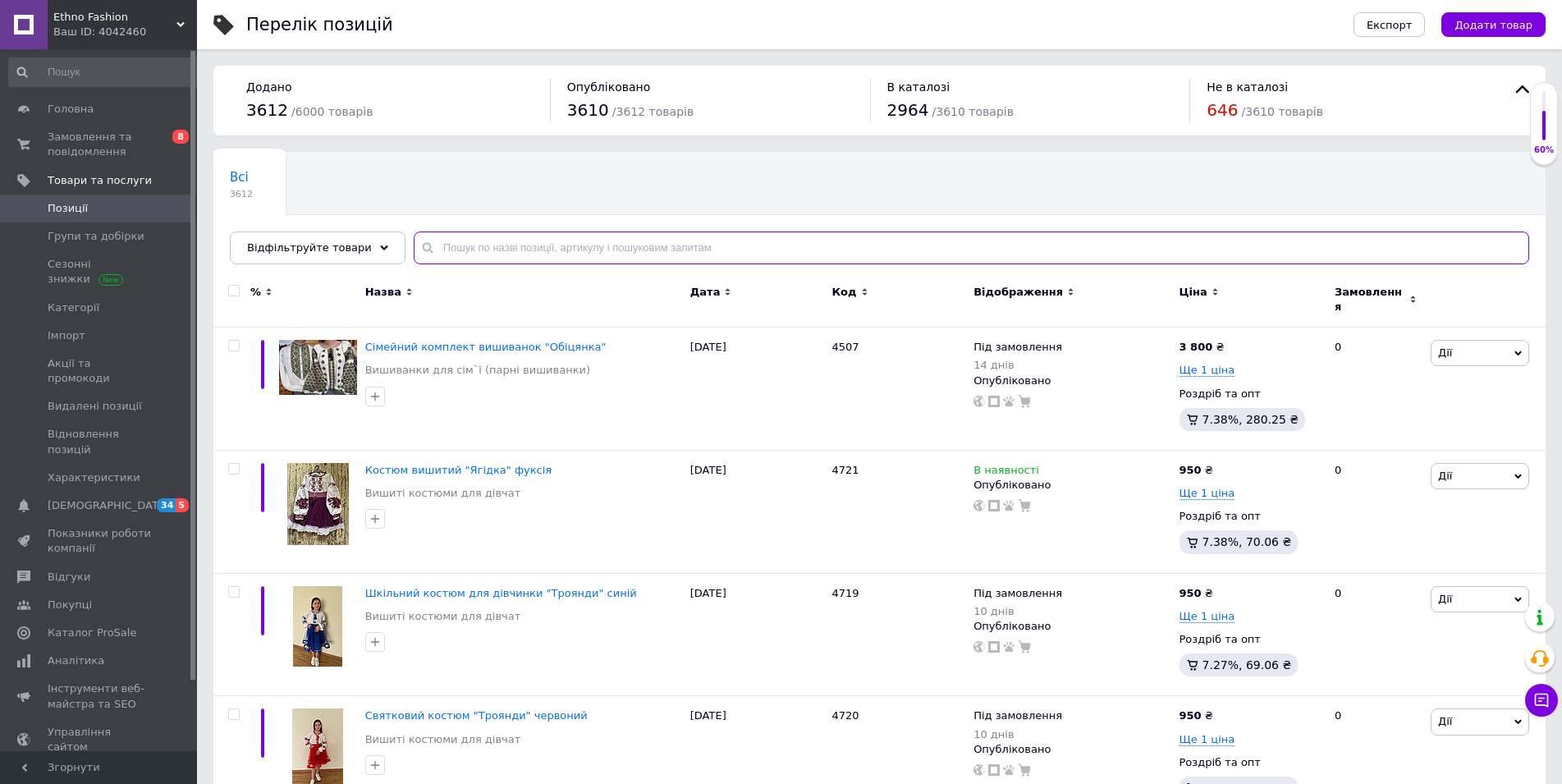
click at [596, 236] on input "text" at bounding box center [972, 247] width 1116 height 32
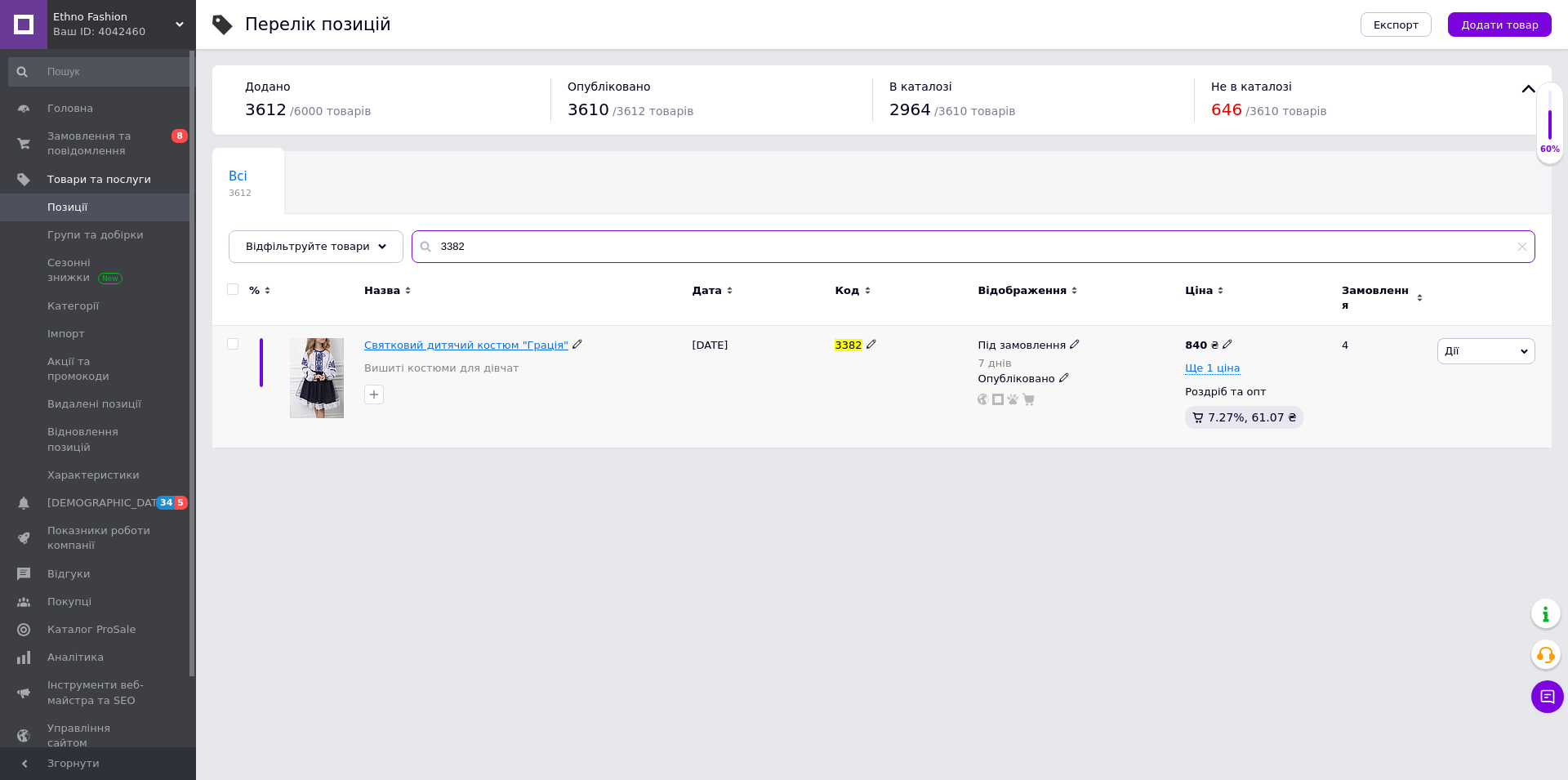
type input "3382"
click at [405, 339] on span "Святковий дитячий костюм "Грація"" at bounding box center [467, 345] width 205 height 12
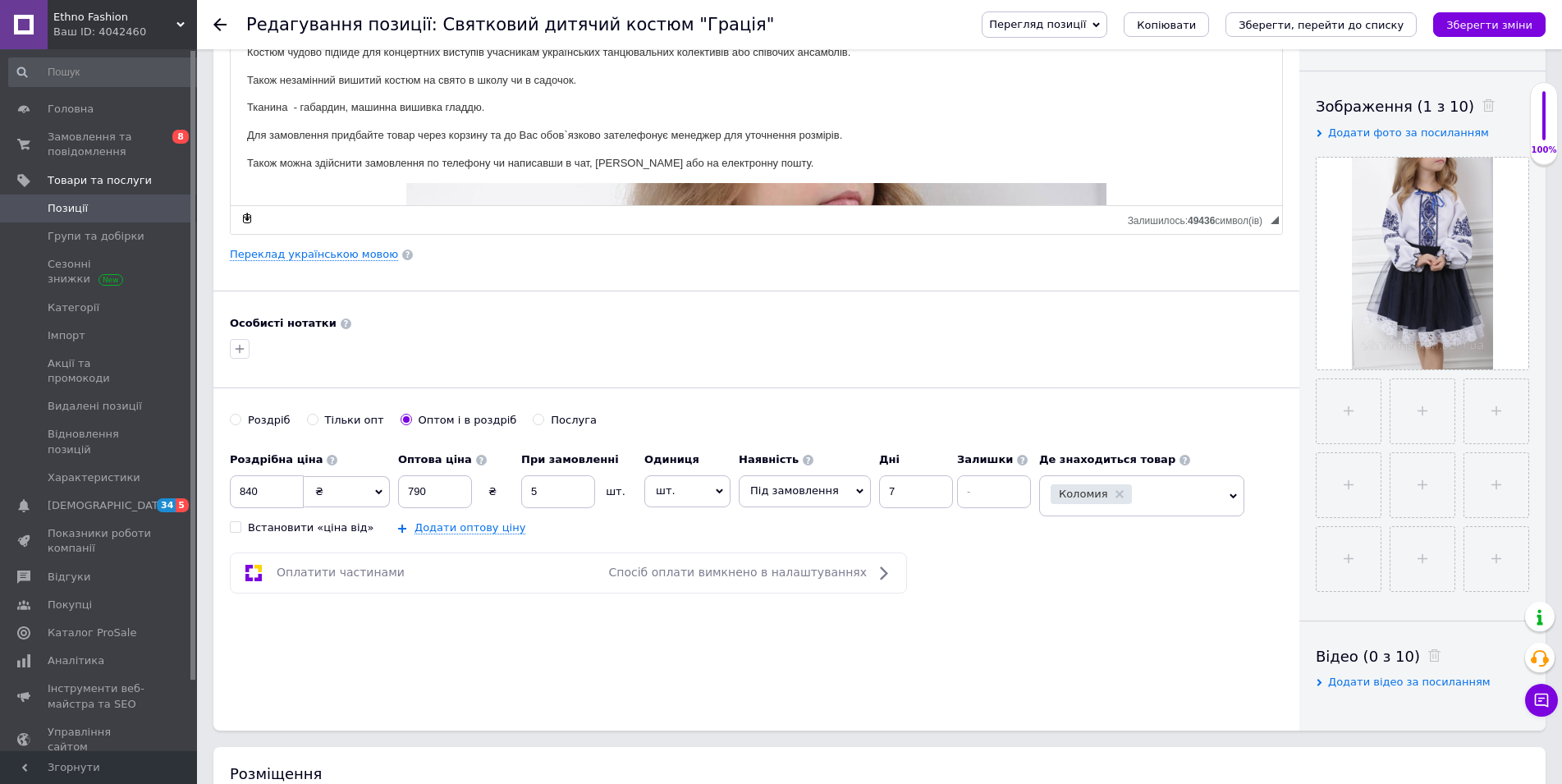
click at [764, 492] on span "Під замовлення" at bounding box center [794, 490] width 89 height 12
click at [774, 546] on li "Немає в наявності" at bounding box center [804, 548] width 130 height 23
click at [1317, 22] on icon "Зберегти, перейти до списку" at bounding box center [1320, 25] width 165 height 12
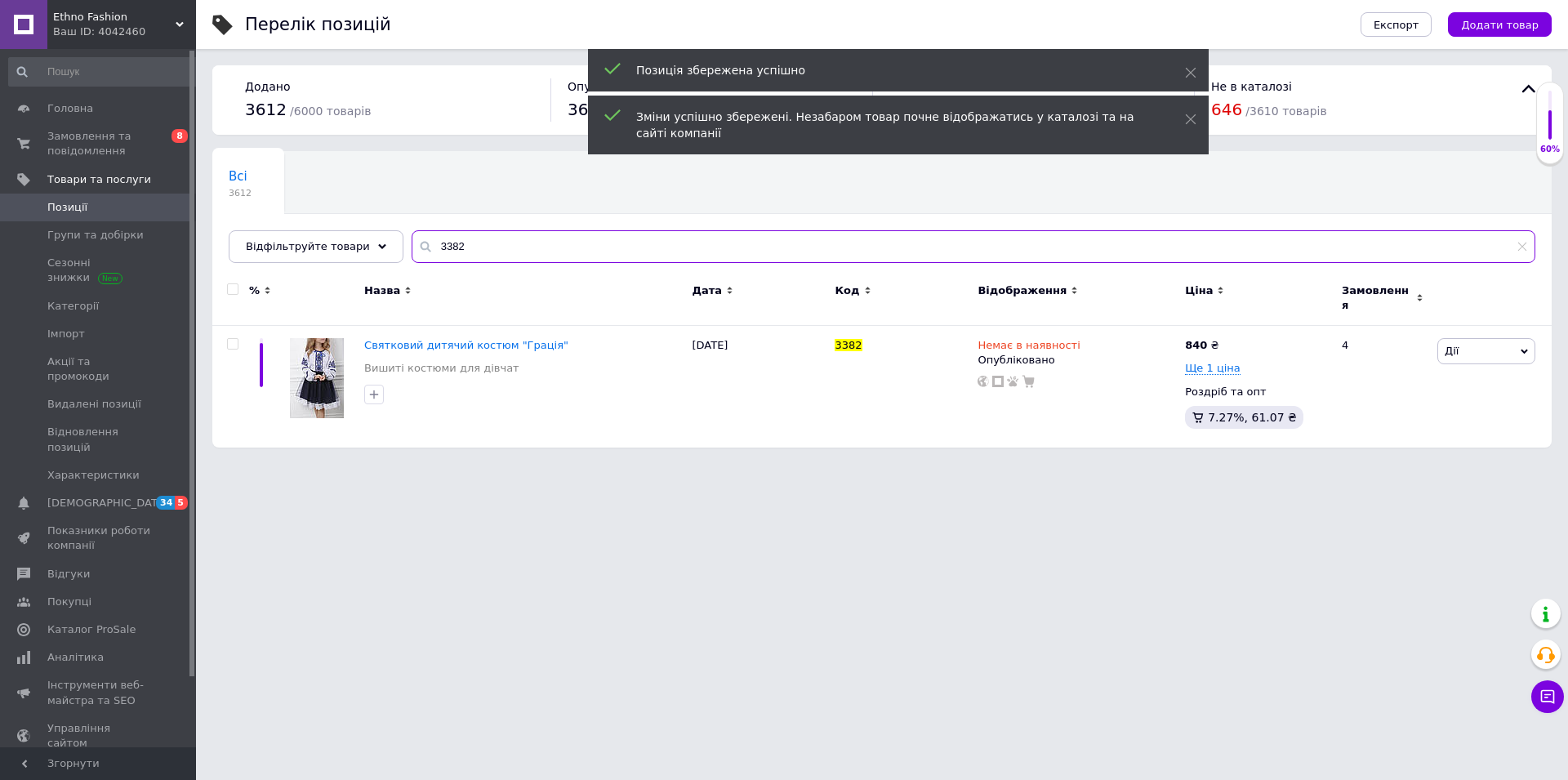
drag, startPoint x: 424, startPoint y: 237, endPoint x: 414, endPoint y: 235, distance: 10.2
click at [414, 235] on input "3382" at bounding box center [973, 246] width 1124 height 32
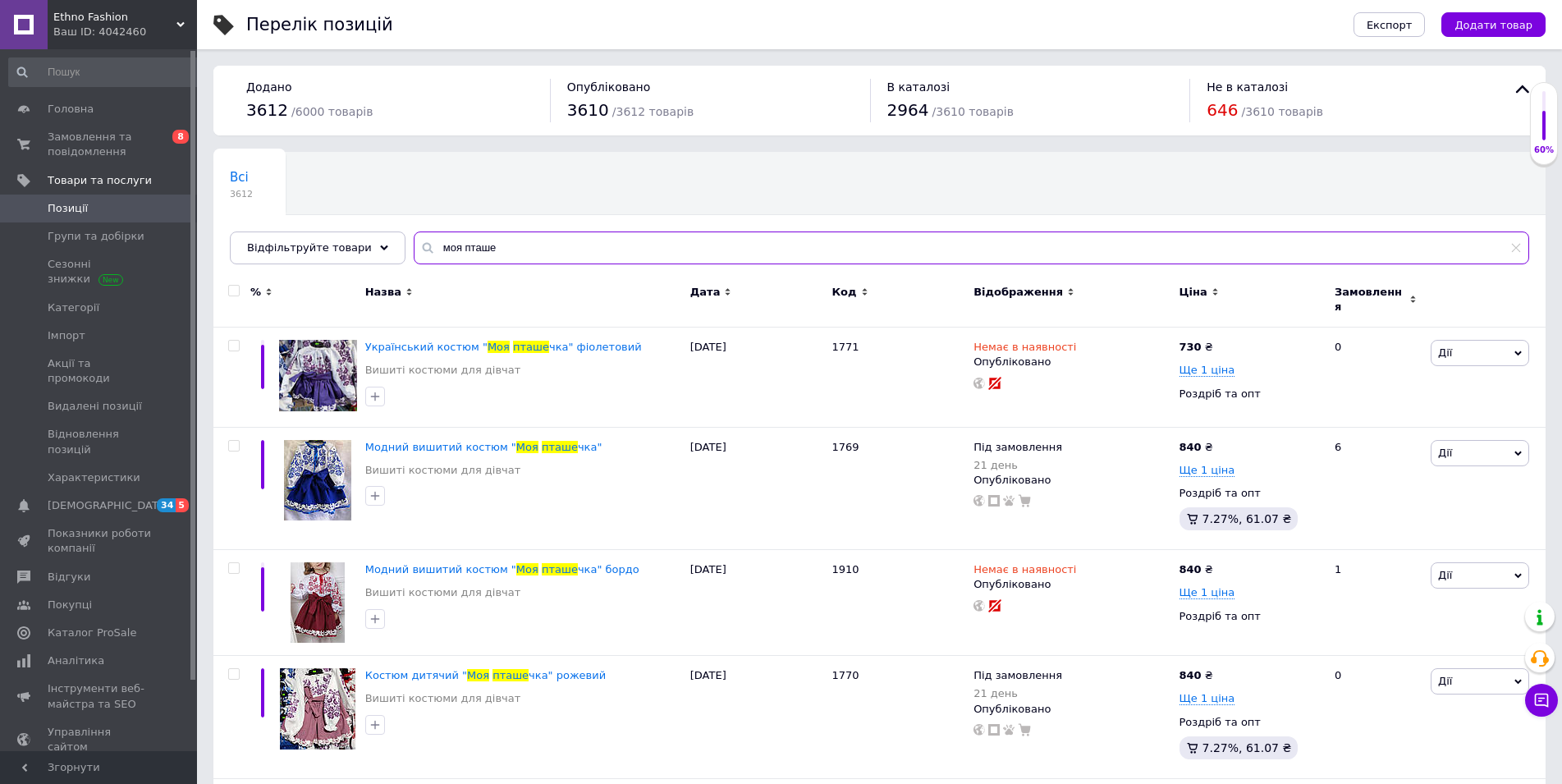
type input "моя пташе"
click at [235, 292] on input "checkbox" at bounding box center [233, 290] width 10 height 10
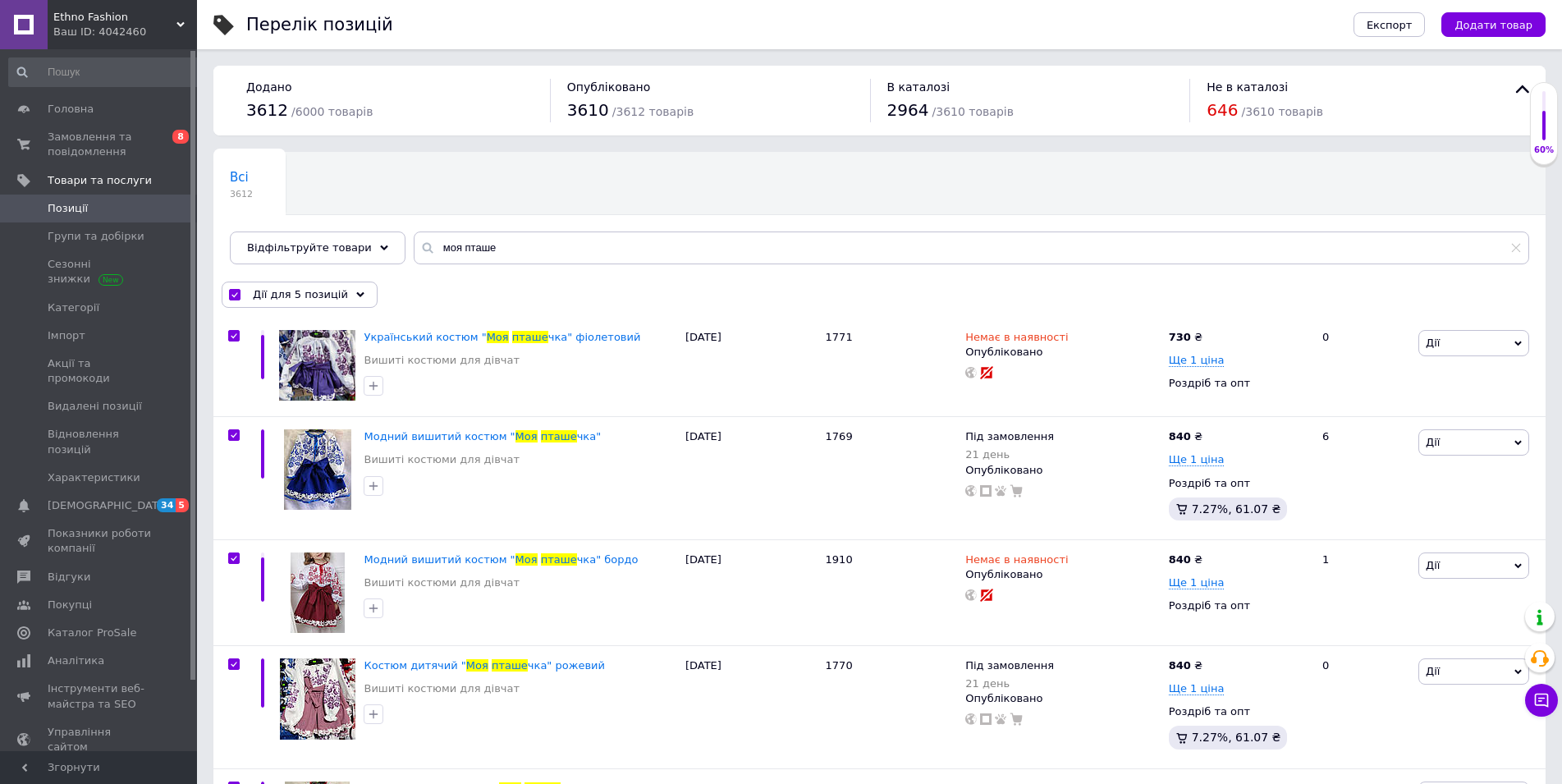
checkbox input "true"
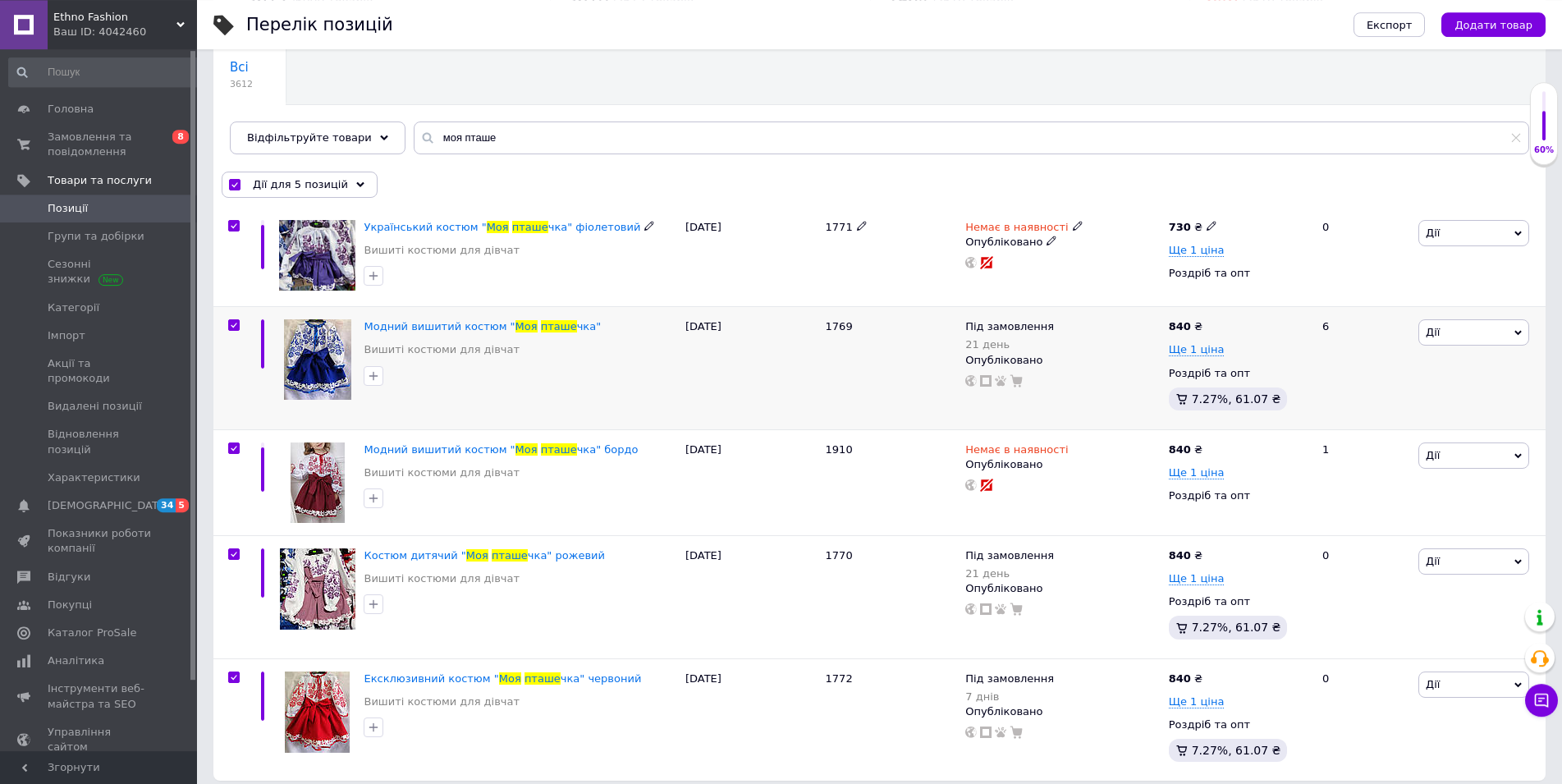
scroll to position [123, 0]
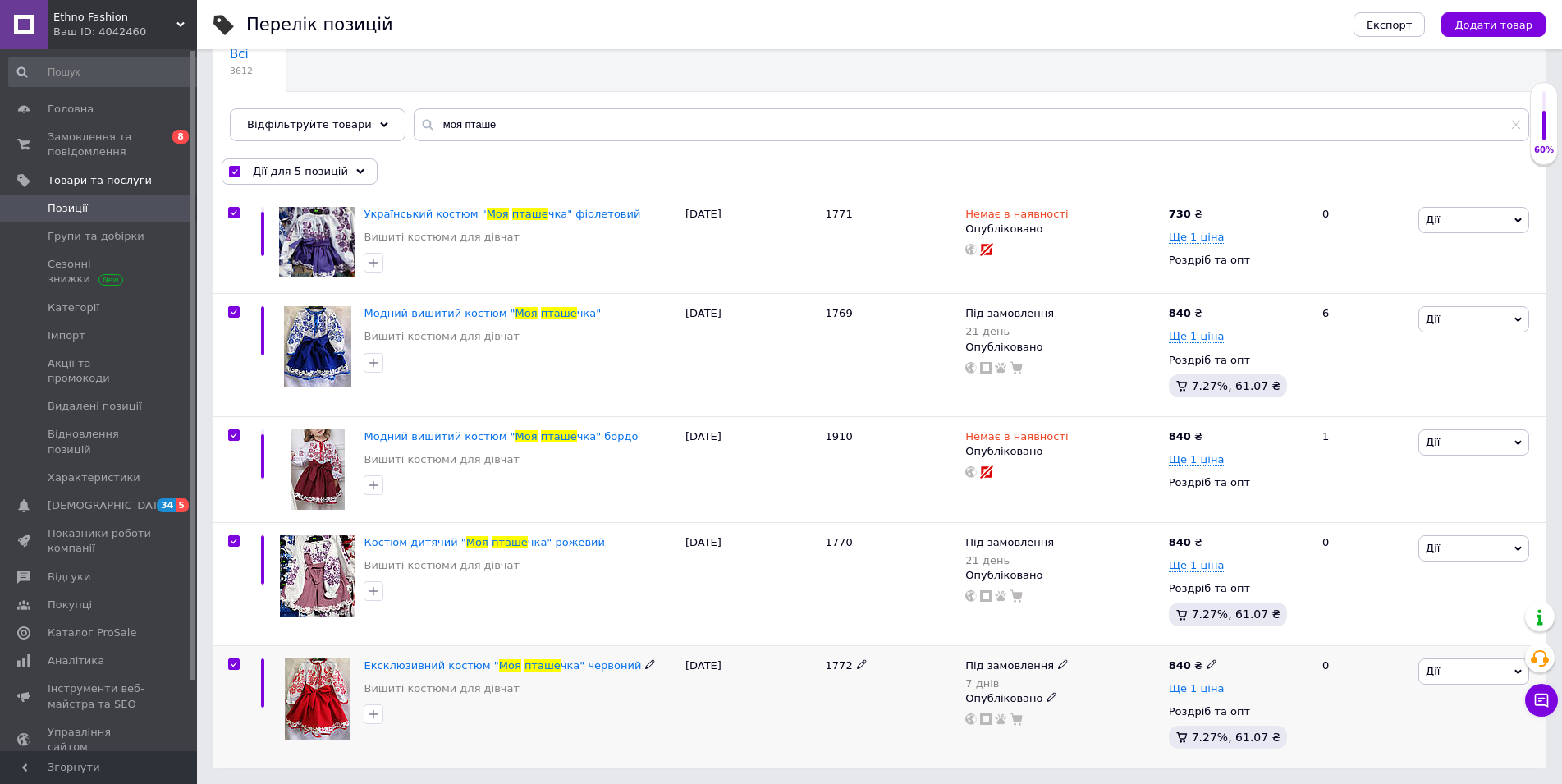
click at [233, 660] on input "checkbox" at bounding box center [233, 664] width 10 height 10
checkbox input "false"
click at [315, 163] on div "Дії для 4 позиції" at bounding box center [298, 171] width 152 height 27
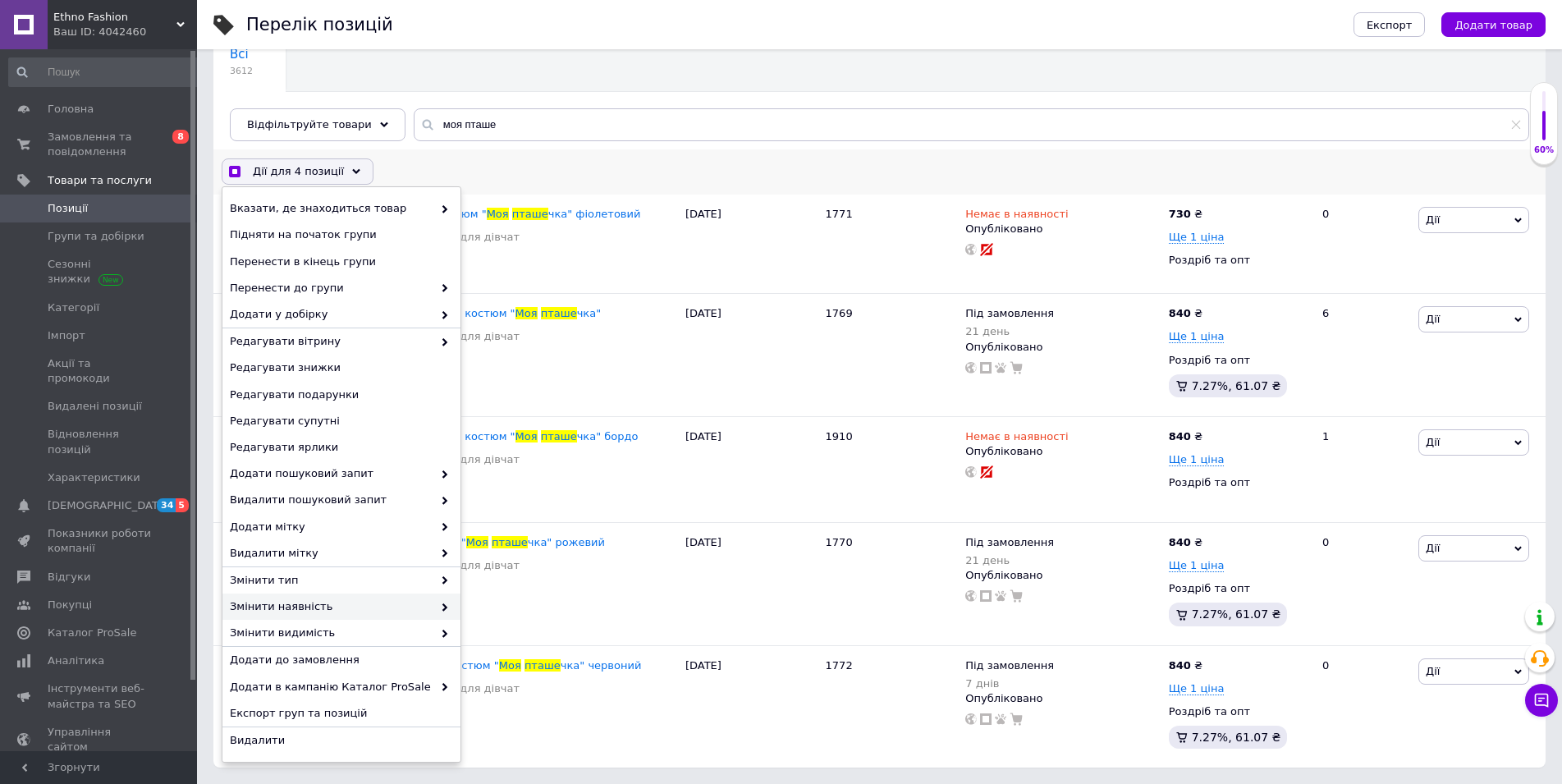
click at [374, 609] on span "Змінити наявність" at bounding box center [330, 607] width 203 height 15
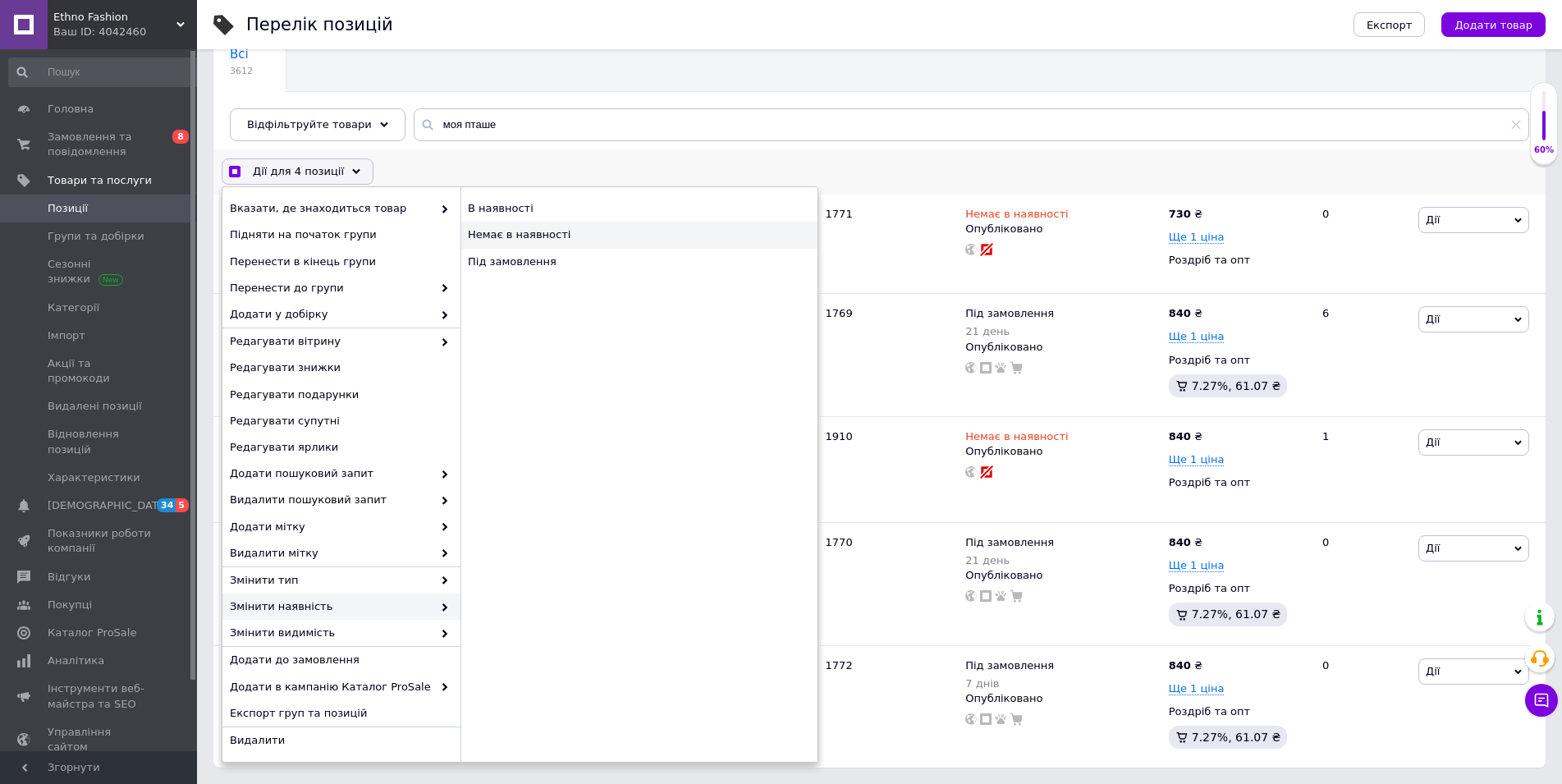
checkbox input "true"
click at [571, 236] on div "Немає в наявності" at bounding box center [639, 235] width 357 height 27
checkbox input "false"
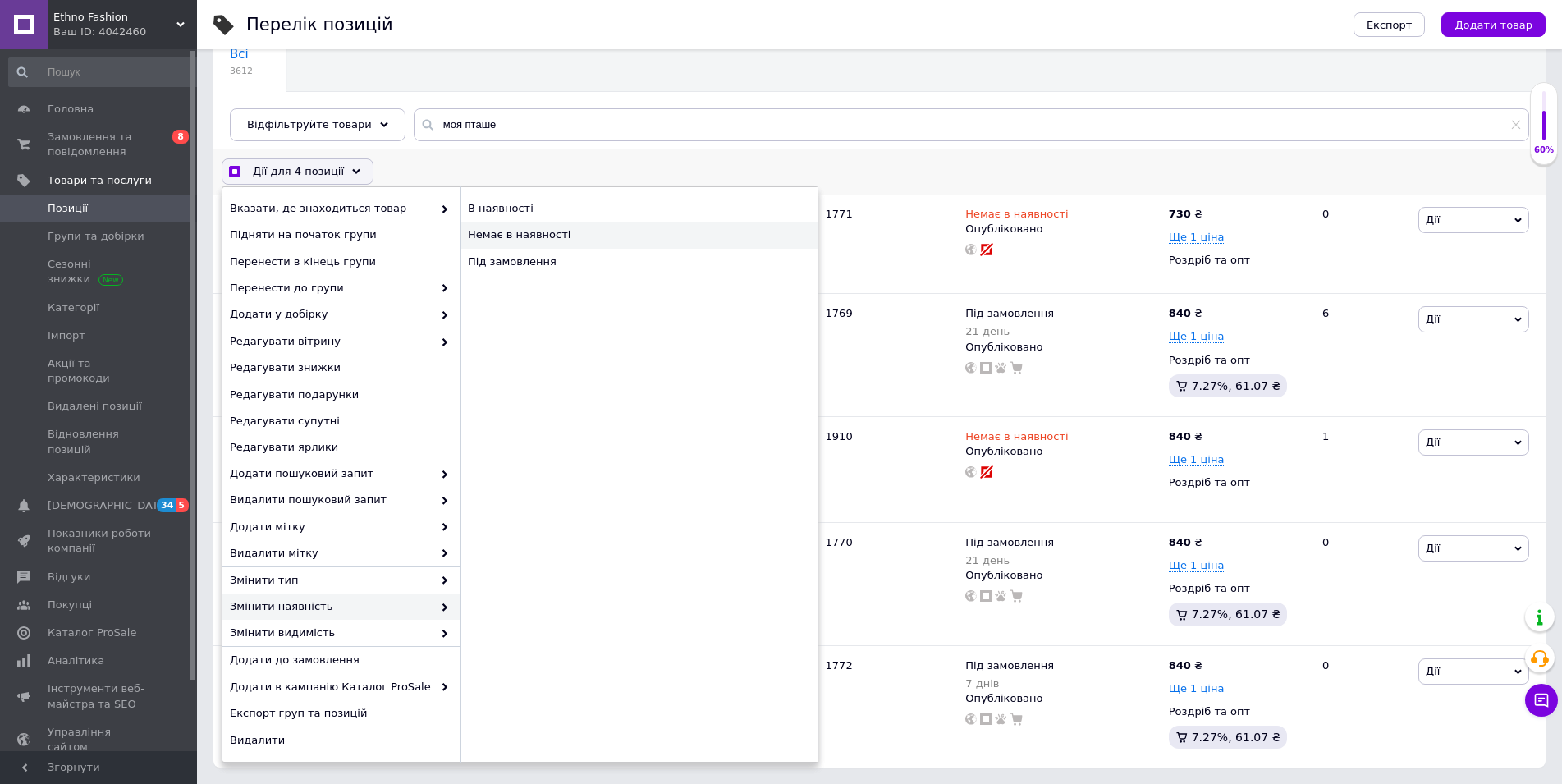
checkbox input "false"
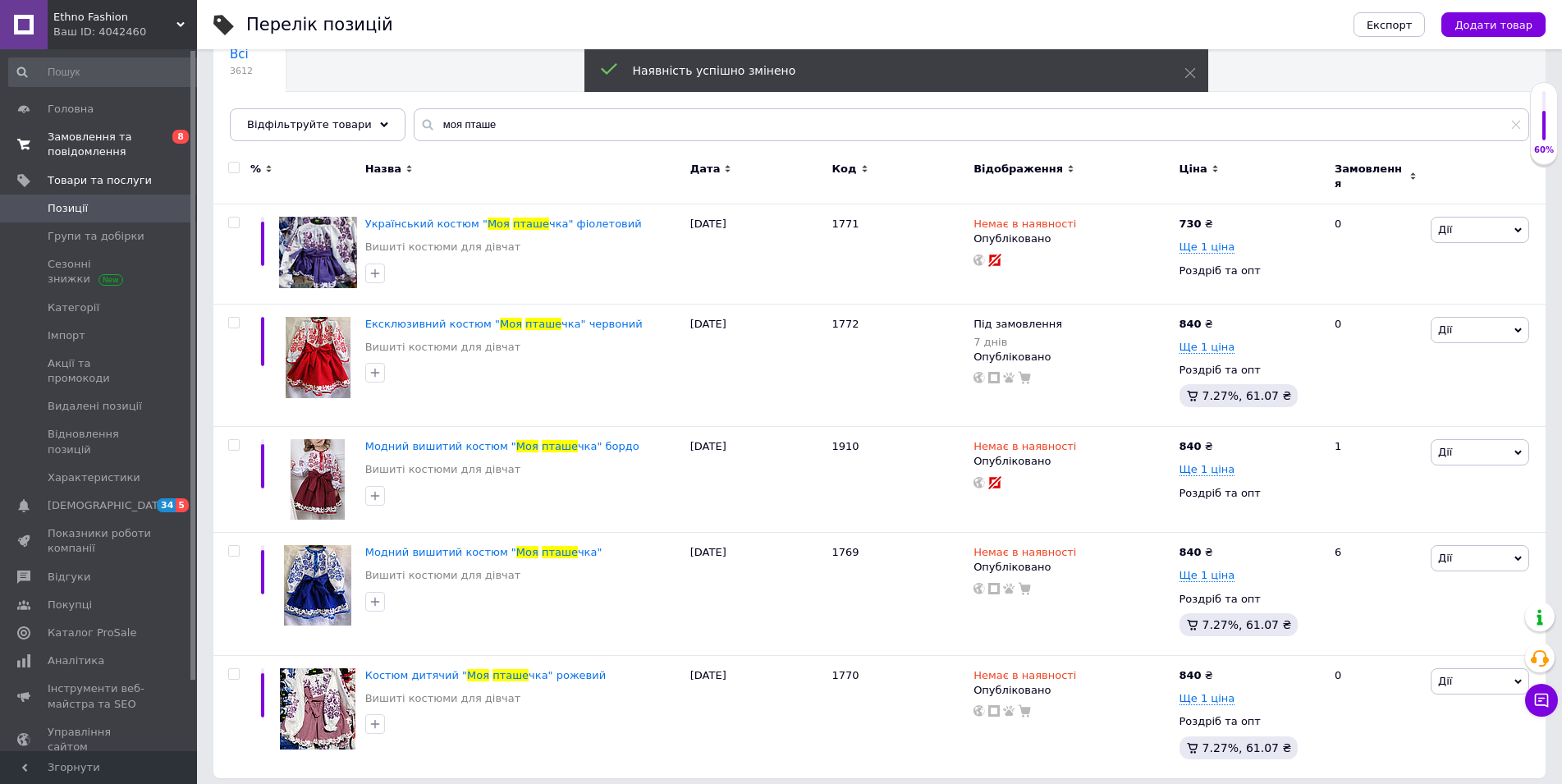
click at [50, 134] on span "Замовлення та повідомлення" at bounding box center [100, 144] width 105 height 29
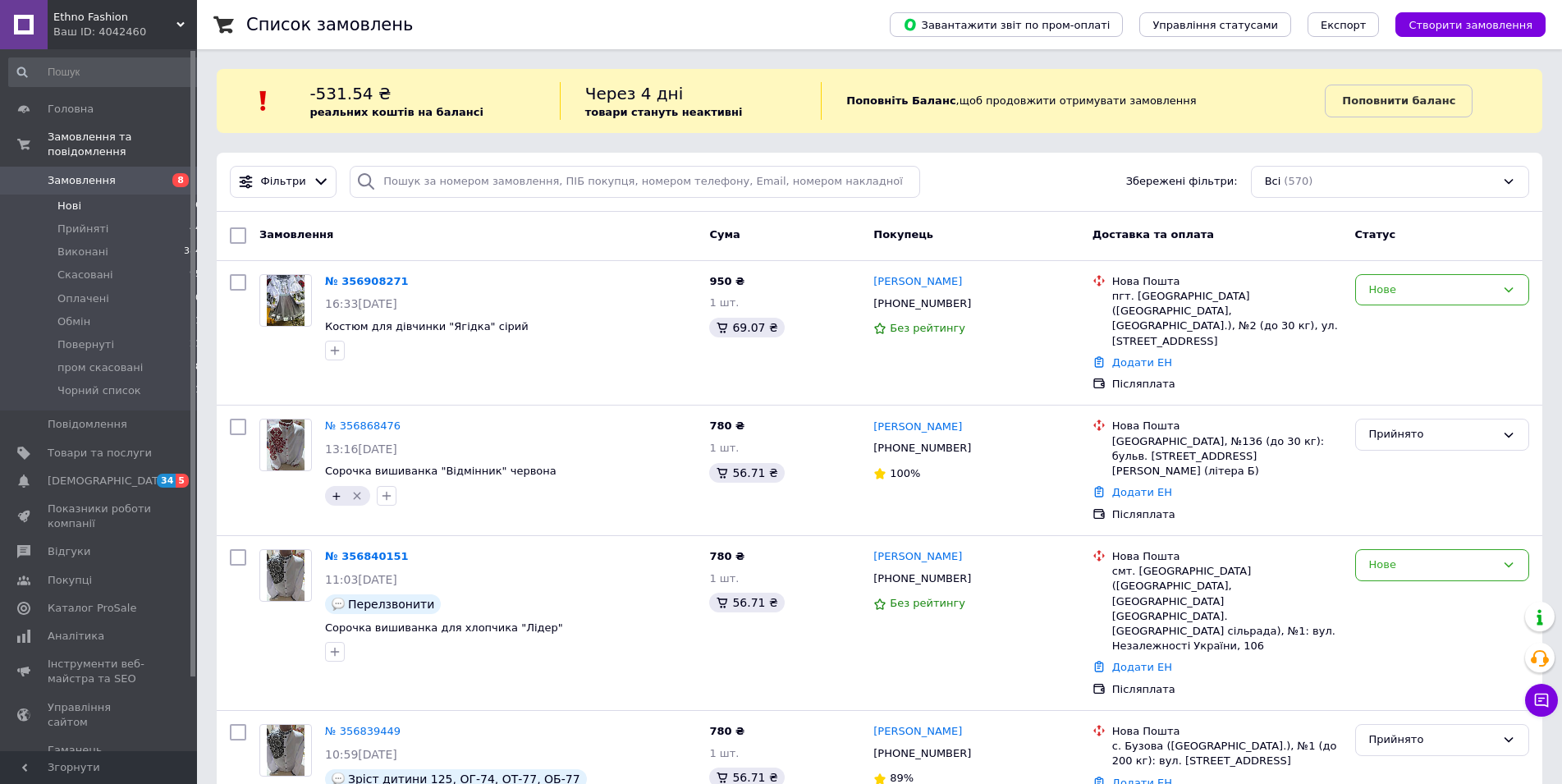
click at [89, 194] on li "Нові 6" at bounding box center [106, 206] width 211 height 23
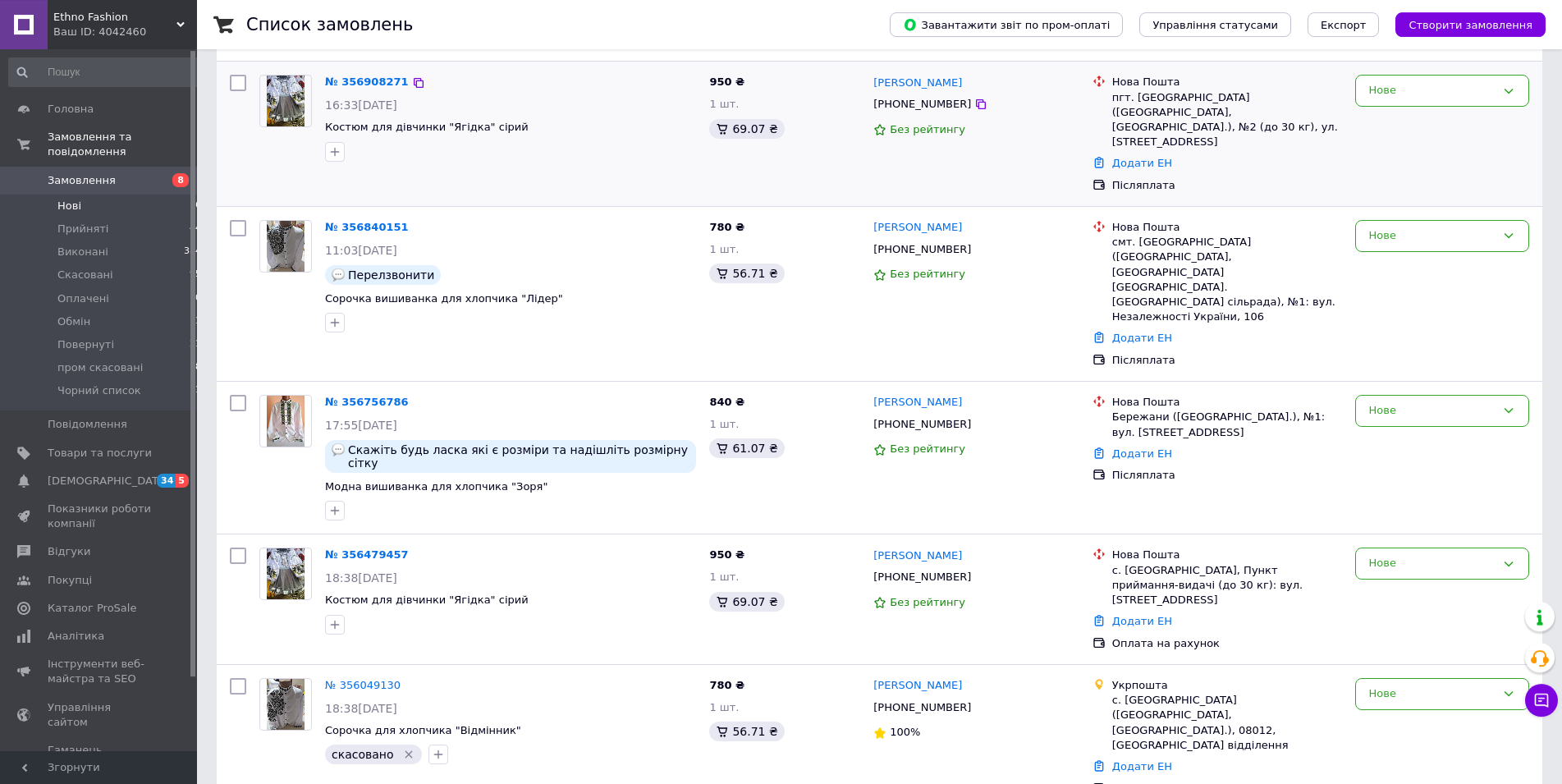
scroll to position [307, 0]
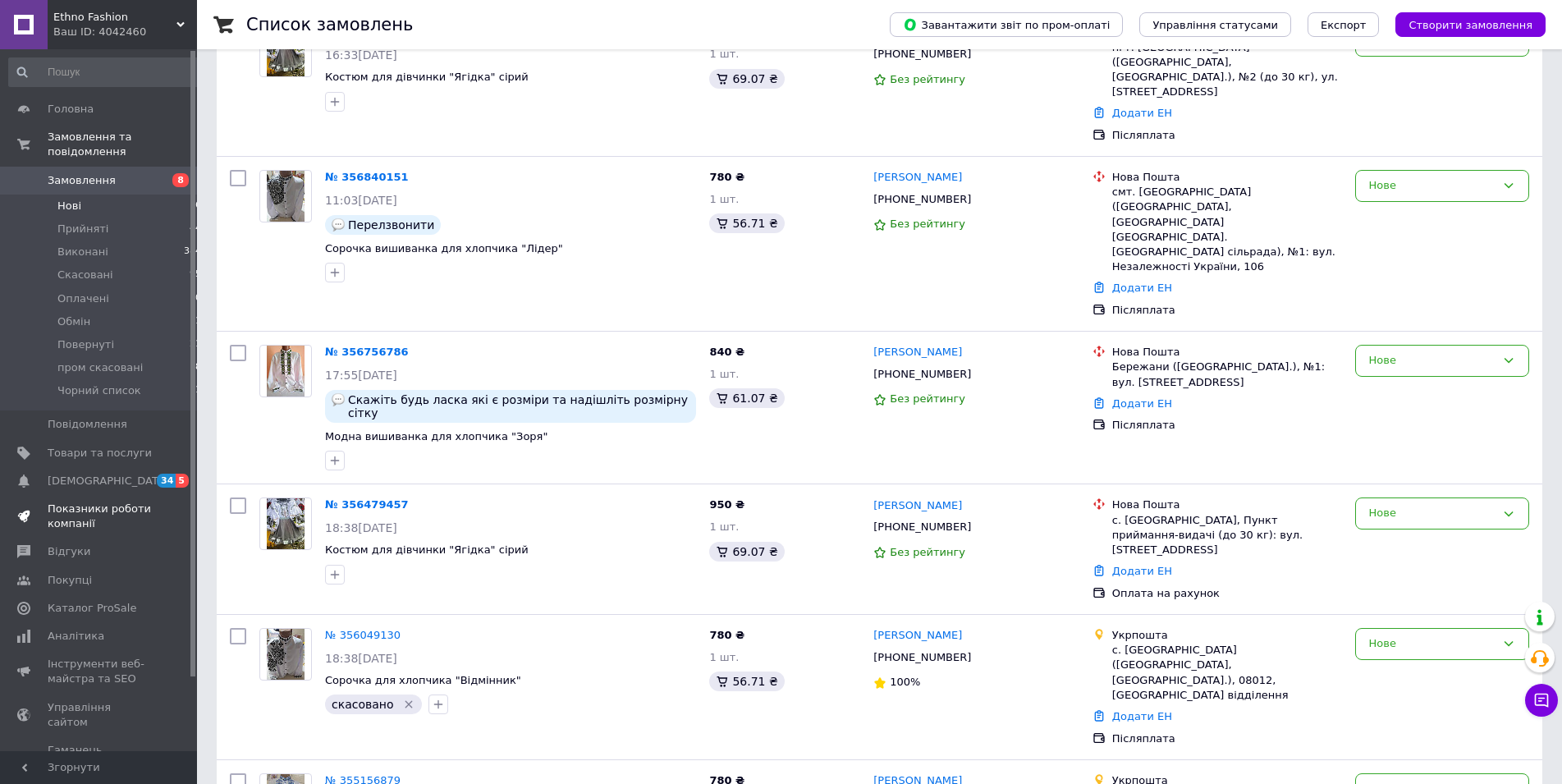
click at [82, 495] on link "Показники роботи компанії" at bounding box center [106, 516] width 211 height 43
